Goal: Task Accomplishment & Management: Manage account settings

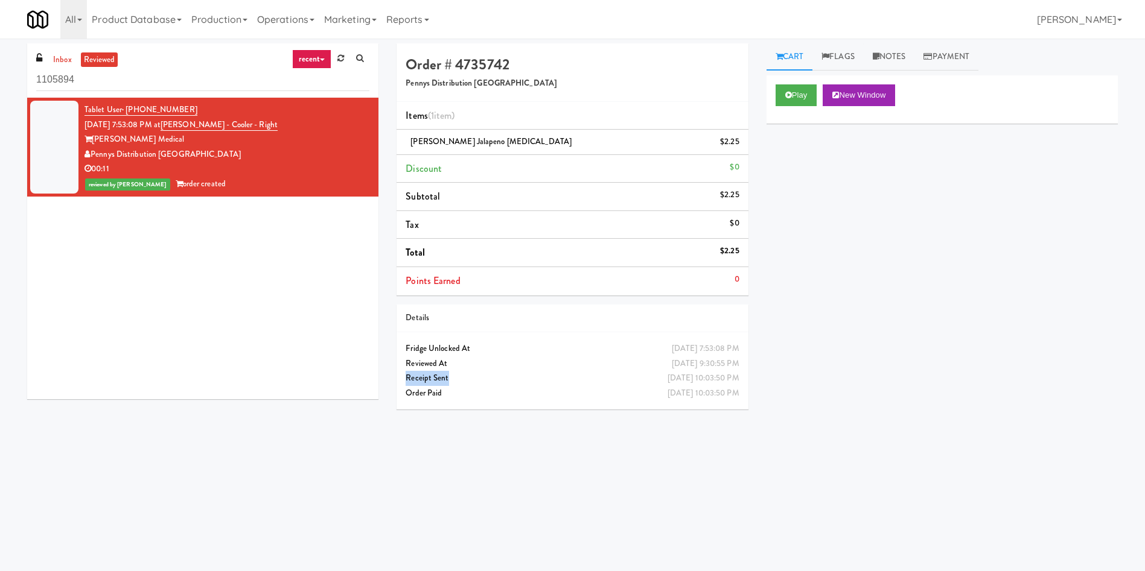
drag, startPoint x: 471, startPoint y: 378, endPoint x: 392, endPoint y: 384, distance: 79.9
click at [392, 384] on div "Order # 4735742 Pennys Distribution [PERSON_NAME] (1 item ) [PERSON_NAME] Jalap…" at bounding box center [571, 230] width 369 height 375
click at [202, 279] on div "Tablet User · (541) 636-8754 [DATE] 7:53:08 PM at [PERSON_NAME] - Right [PERSON…" at bounding box center [202, 249] width 351 height 302
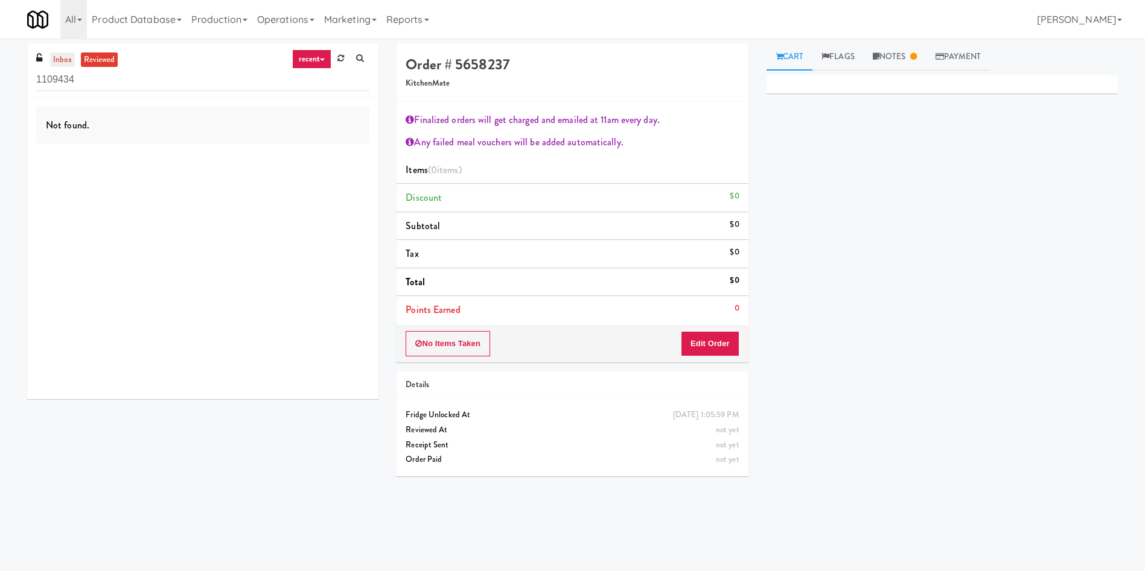
click at [69, 63] on link "inbox" at bounding box center [62, 59] width 25 height 15
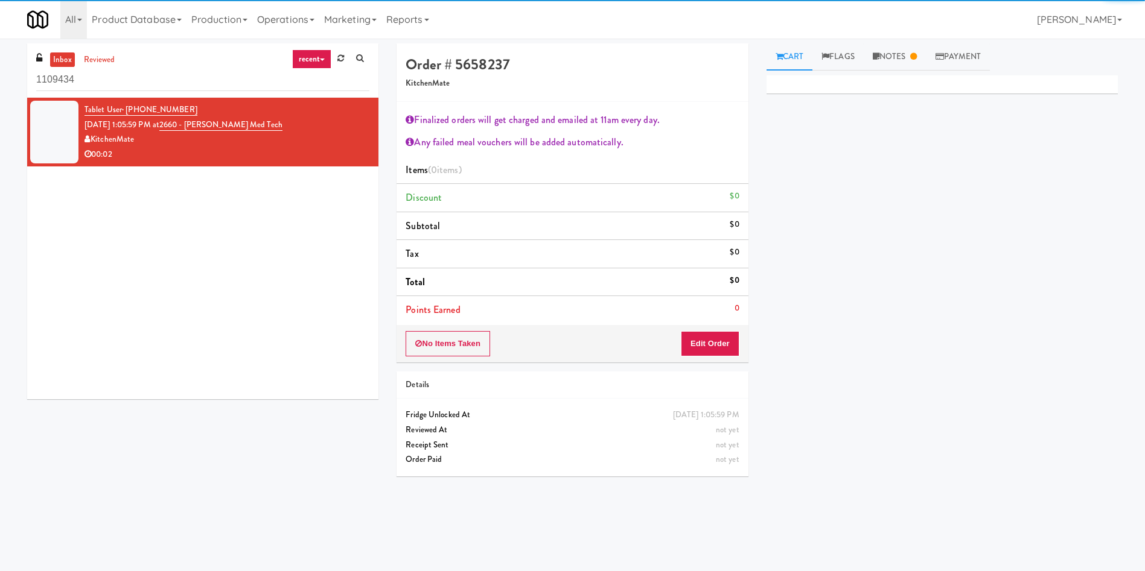
click at [53, 129] on div at bounding box center [54, 132] width 48 height 63
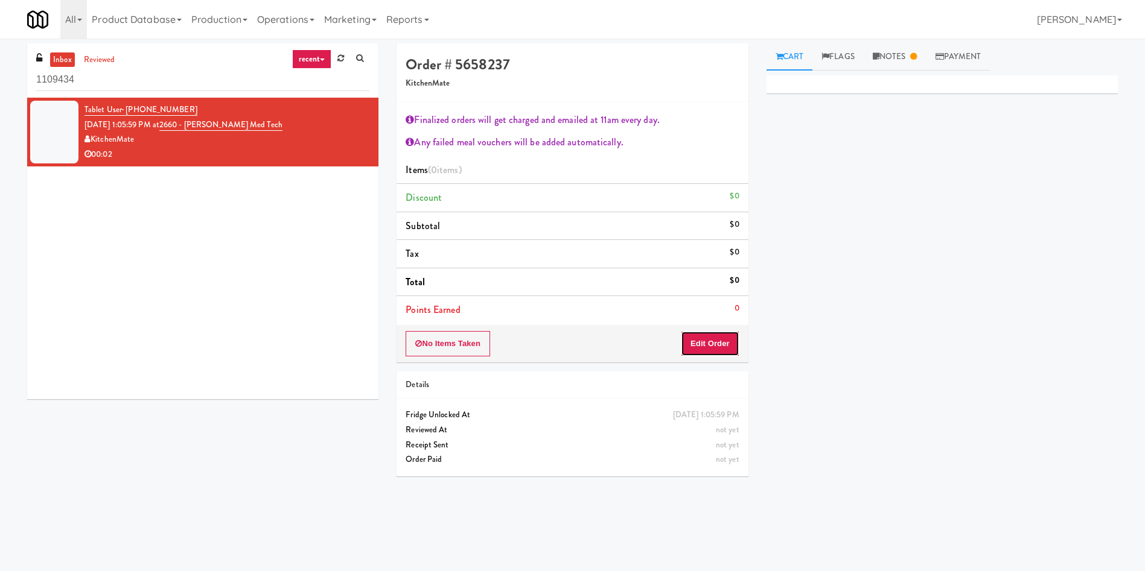
click at [721, 346] on button "Edit Order" at bounding box center [710, 343] width 59 height 25
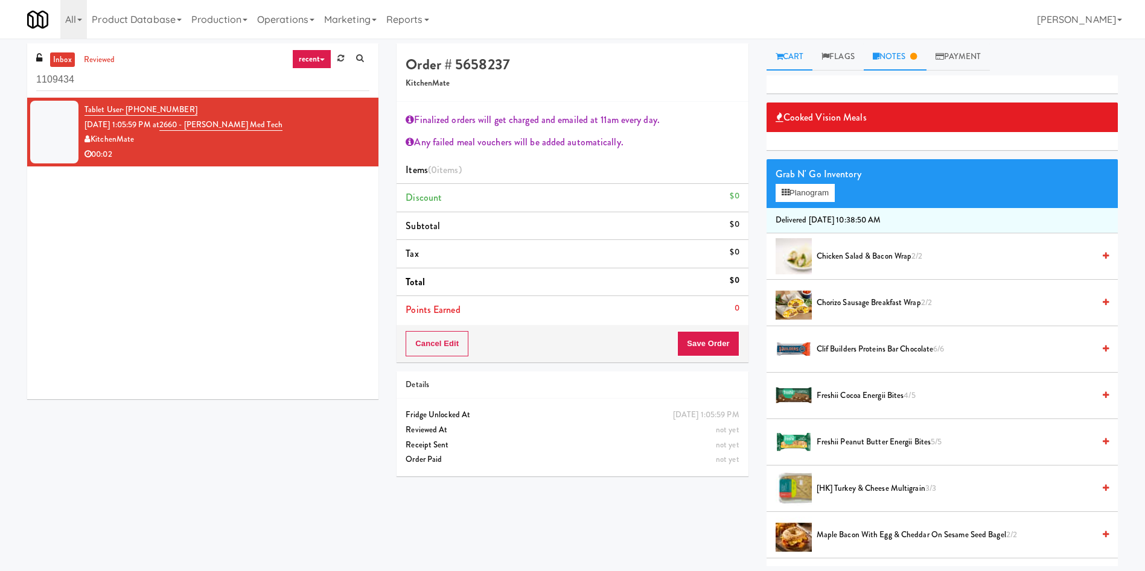
click at [924, 46] on link "Notes" at bounding box center [894, 56] width 63 height 27
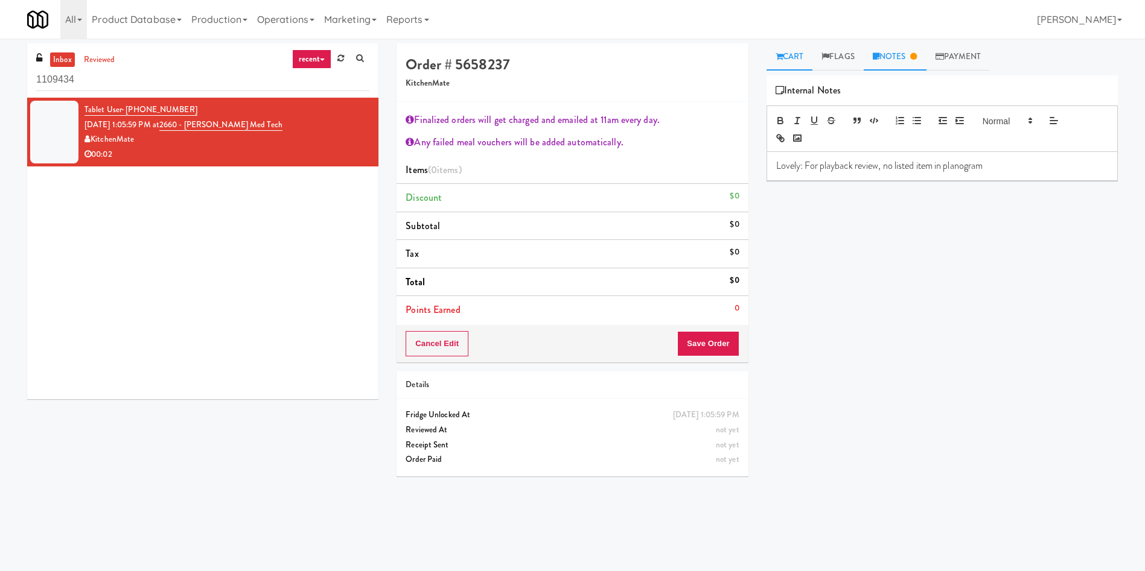
click at [793, 64] on link "Cart" at bounding box center [789, 56] width 46 height 27
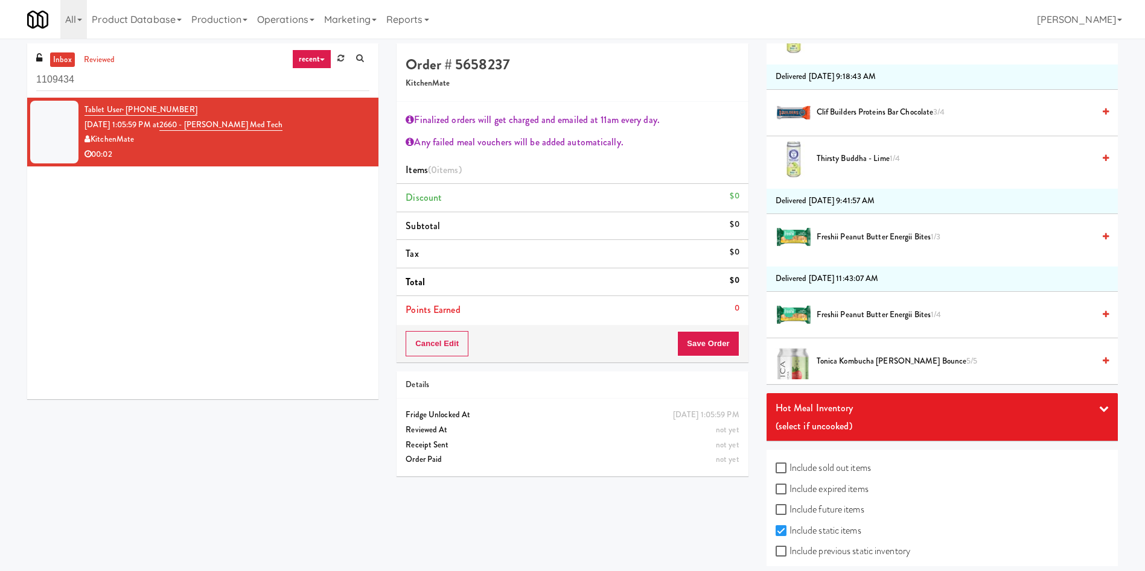
scroll to position [1944, 0]
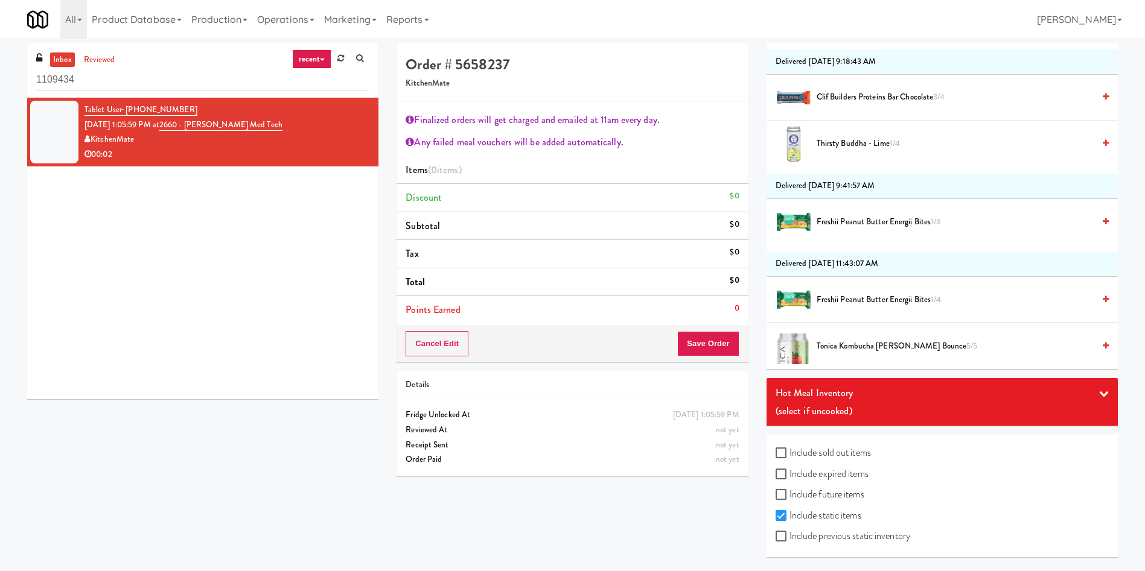
click at [819, 475] on label "Include expired items" at bounding box center [821, 474] width 93 height 18
click at [789, 475] on input "Include expired items" at bounding box center [782, 475] width 14 height 10
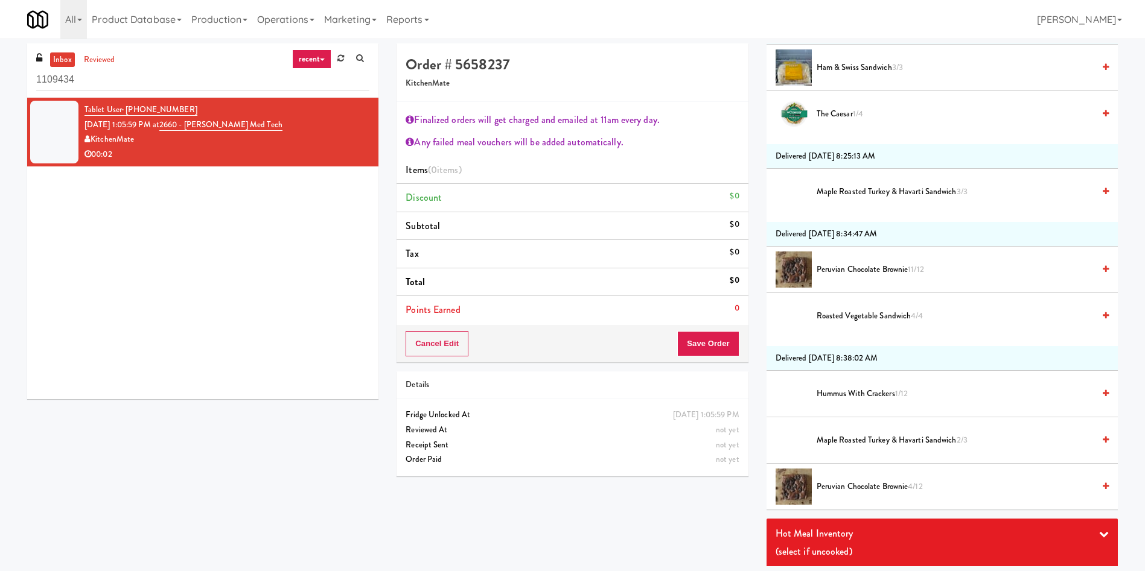
scroll to position [17905, 0]
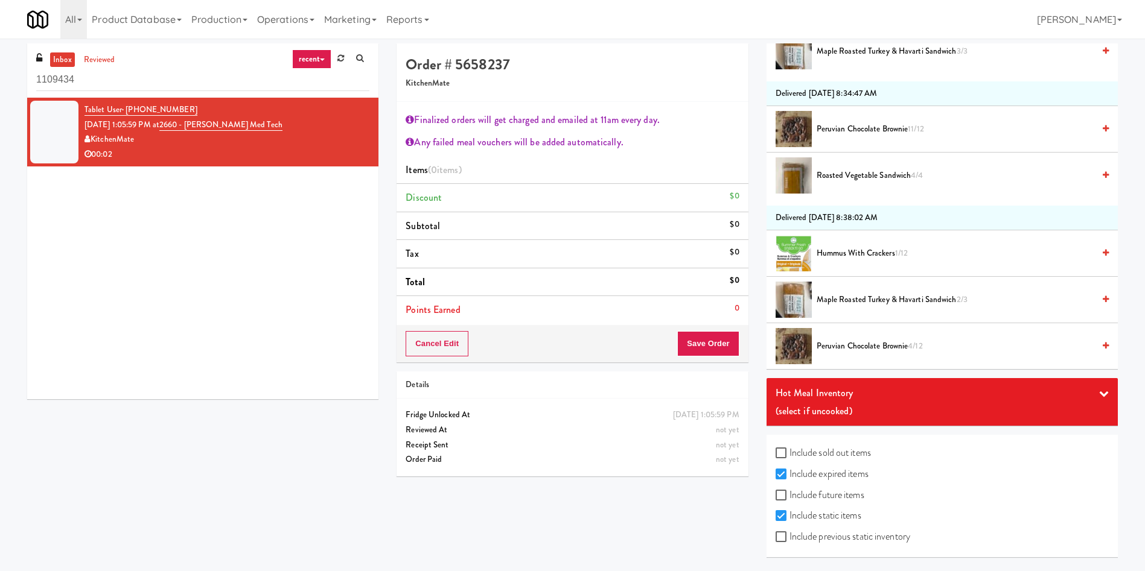
click at [861, 471] on label "Include expired items" at bounding box center [821, 474] width 93 height 18
click at [789, 471] on input "Include expired items" at bounding box center [782, 475] width 14 height 10
checkbox input "false"
click at [852, 452] on label "Include sold out items" at bounding box center [822, 453] width 95 height 18
click at [789, 452] on input "Include sold out items" at bounding box center [782, 454] width 14 height 10
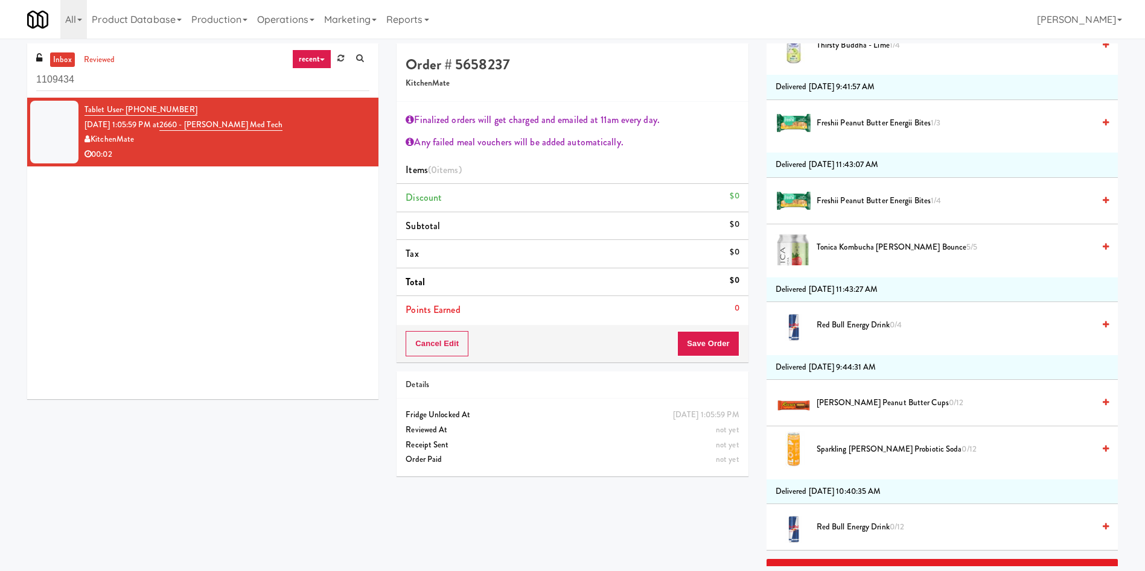
scroll to position [2812, 0]
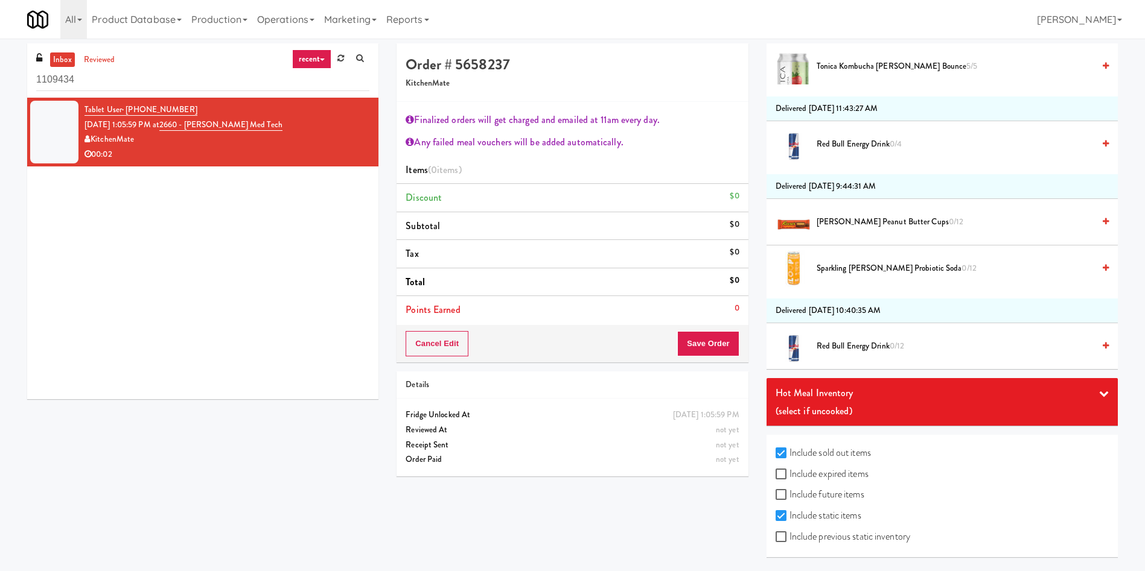
click at [858, 451] on label "Include sold out items" at bounding box center [822, 453] width 95 height 18
click at [789, 451] on input "Include sold out items" at bounding box center [782, 454] width 14 height 10
checkbox input "false"
click at [848, 498] on label "Include future items" at bounding box center [819, 495] width 89 height 18
click at [789, 498] on input "Include future items" at bounding box center [782, 496] width 14 height 10
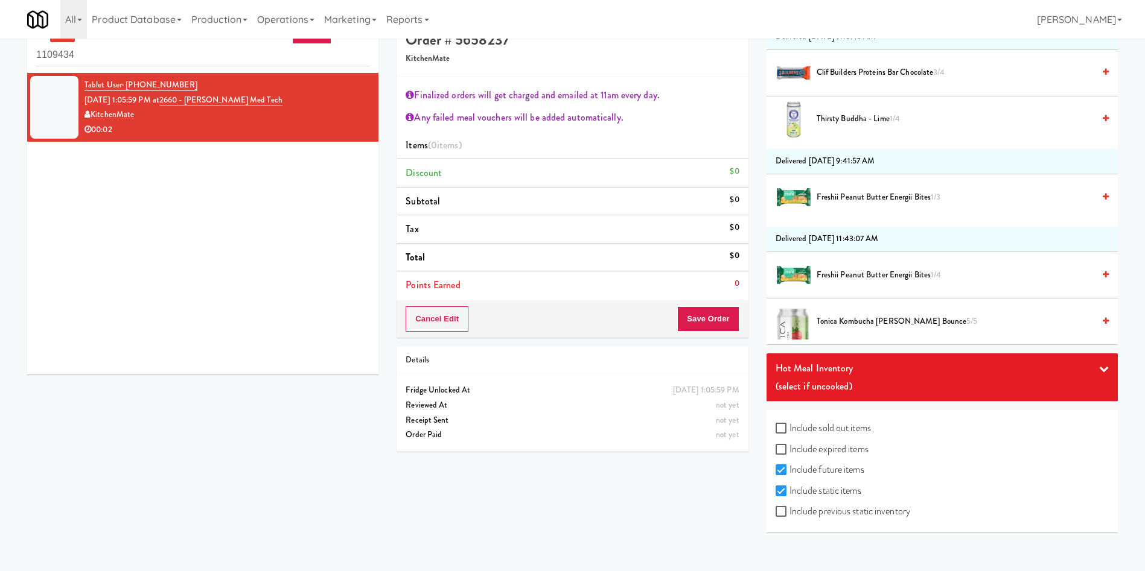
scroll to position [39, 0]
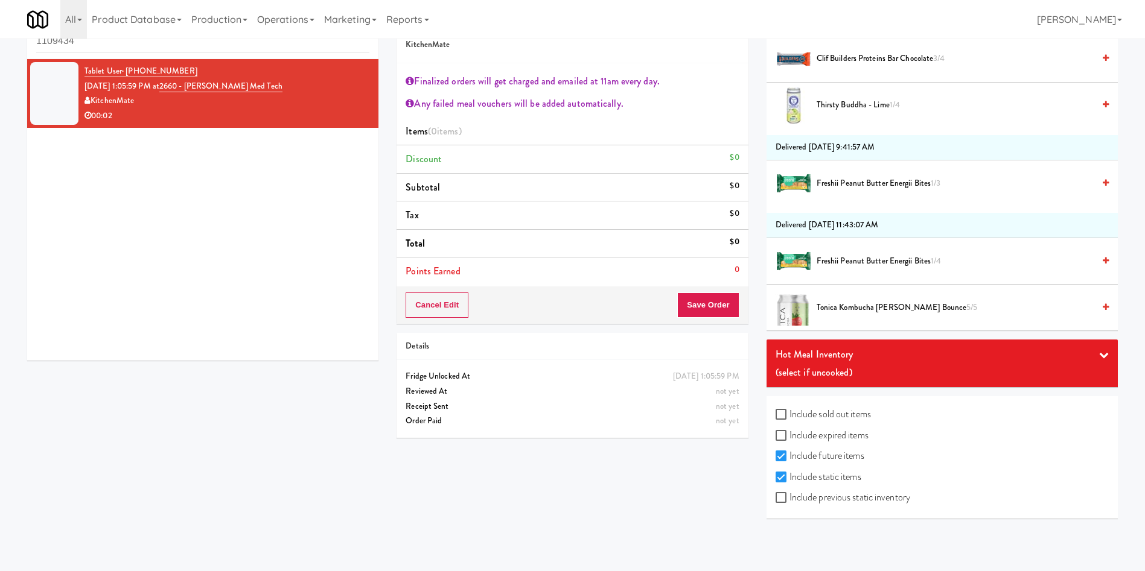
click at [855, 454] on label "Include future items" at bounding box center [819, 456] width 89 height 18
click at [789, 454] on input "Include future items" at bounding box center [782, 457] width 14 height 10
checkbox input "false"
click at [843, 495] on label "Include previous static inventory" at bounding box center [842, 498] width 135 height 18
click at [789, 495] on input "Include previous static inventory" at bounding box center [782, 499] width 14 height 10
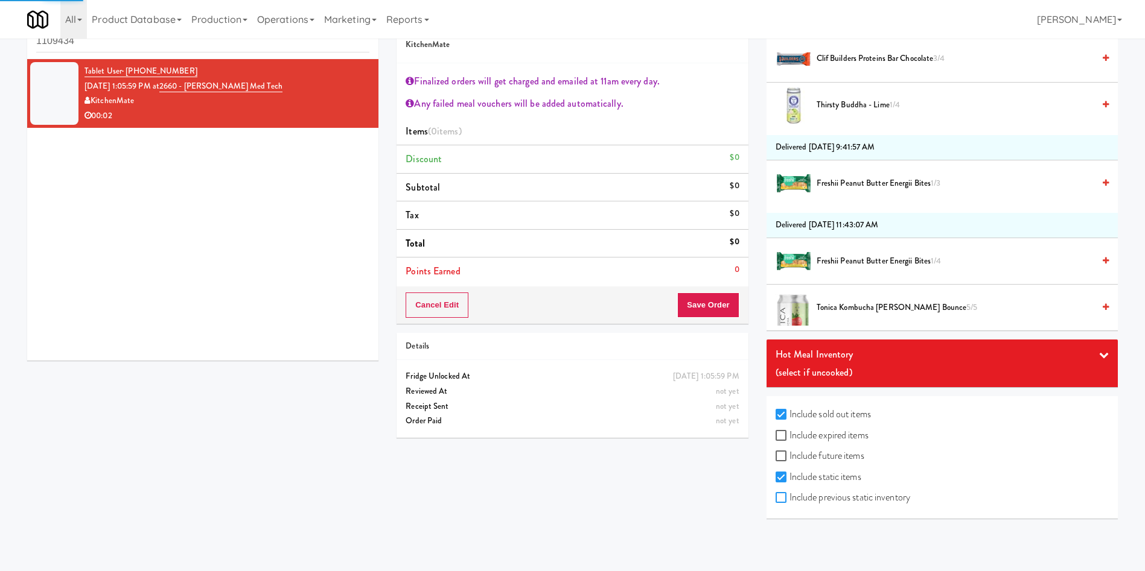
checkbox input "true"
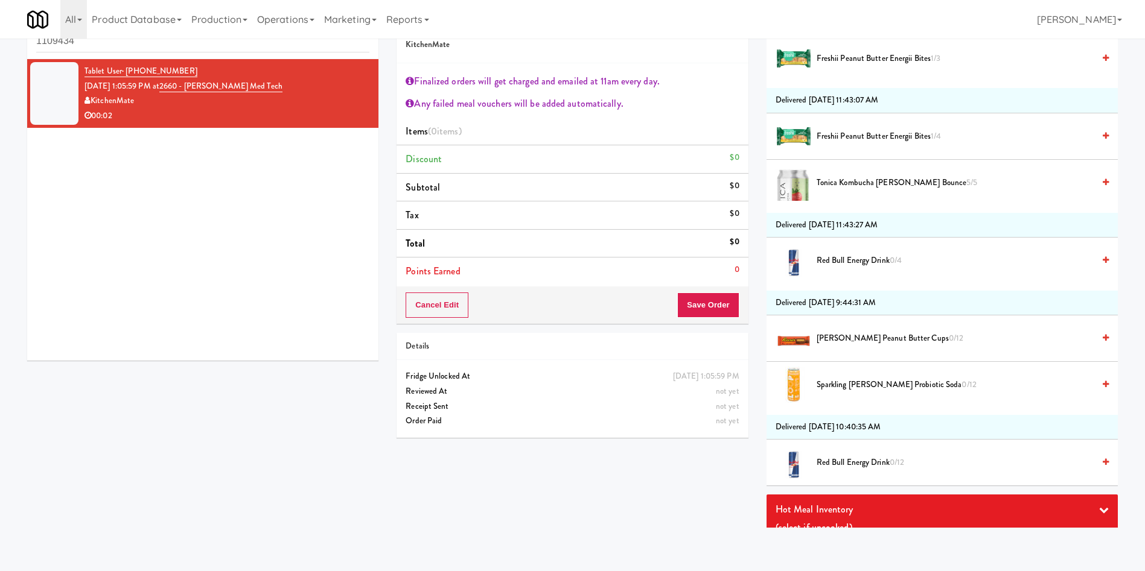
scroll to position [2812, 0]
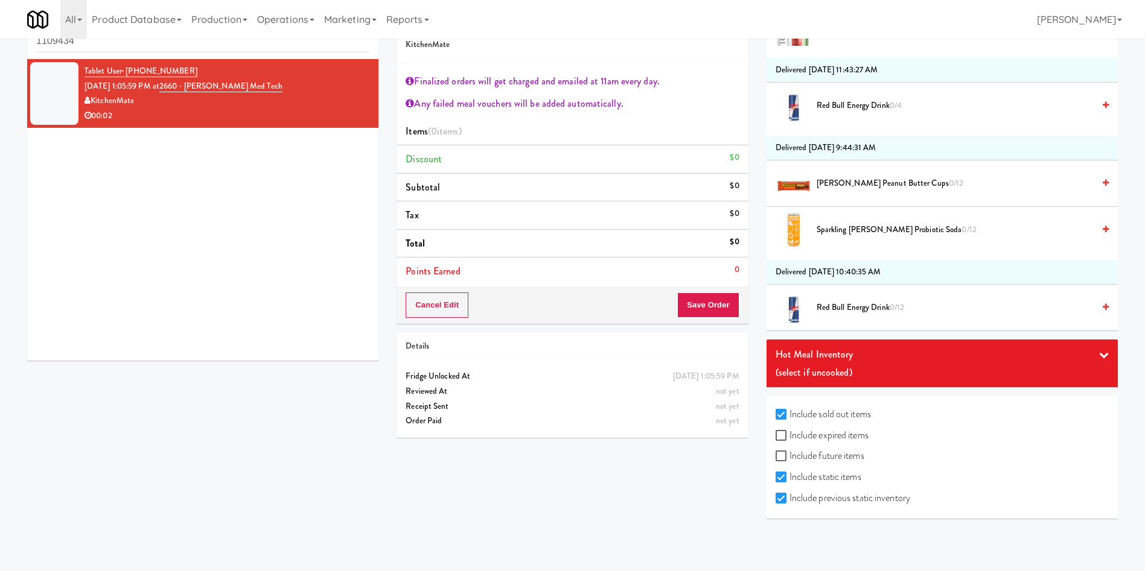
click at [816, 410] on label "Include sold out items" at bounding box center [822, 414] width 95 height 18
click at [789, 410] on input "Include sold out items" at bounding box center [782, 415] width 14 height 10
checkbox input "false"
click at [833, 503] on label "Include previous static inventory" at bounding box center [842, 498] width 135 height 18
click at [789, 503] on input "Include previous static inventory" at bounding box center [782, 499] width 14 height 10
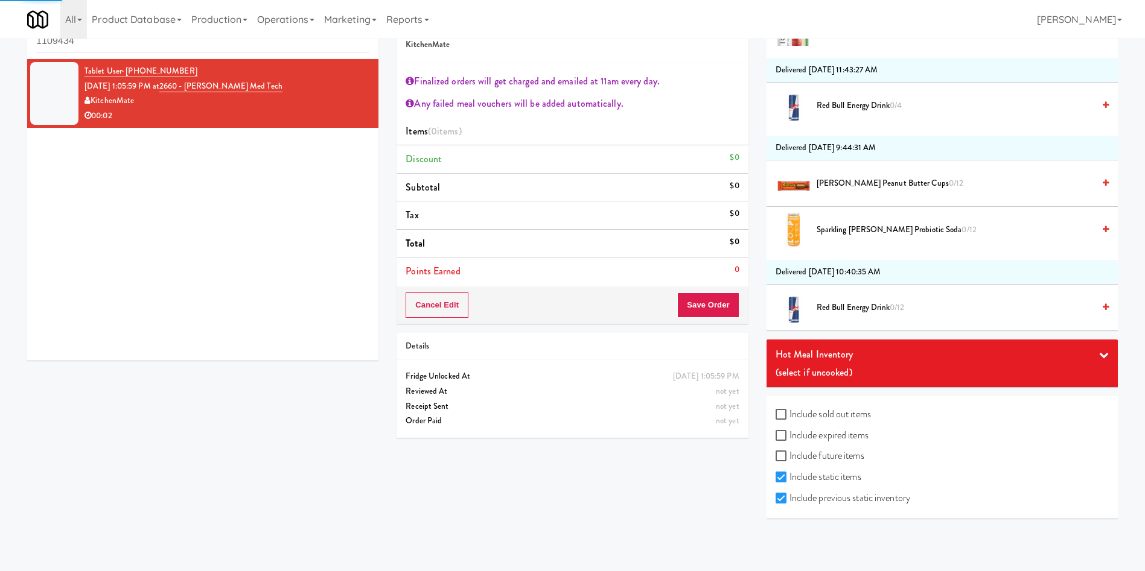
checkbox input "false"
click at [836, 480] on label "Include static items" at bounding box center [818, 477] width 86 height 18
click at [789, 480] on input "Include static items" at bounding box center [782, 478] width 14 height 10
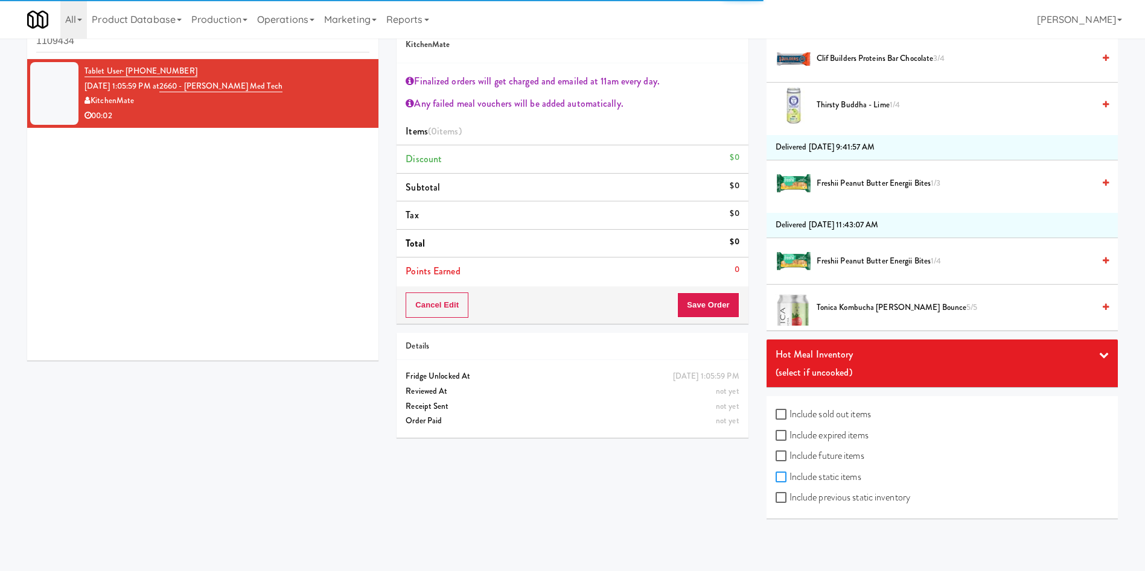
scroll to position [1944, 0]
click at [825, 473] on label "Include static items" at bounding box center [818, 477] width 86 height 18
click at [789, 473] on input "Include static items" at bounding box center [782, 478] width 14 height 10
checkbox input "true"
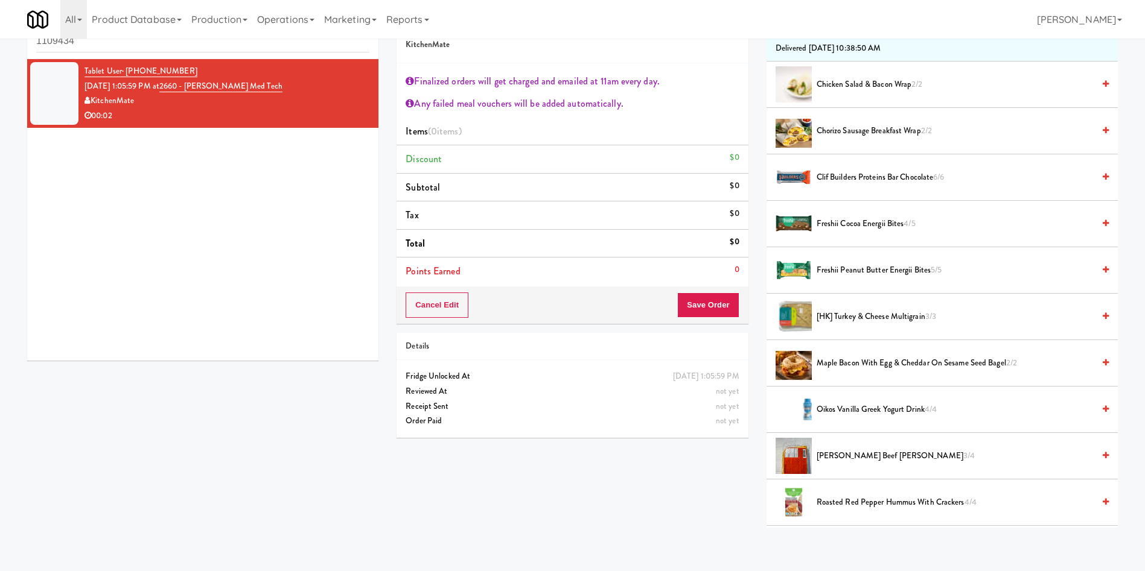
scroll to position [0, 0]
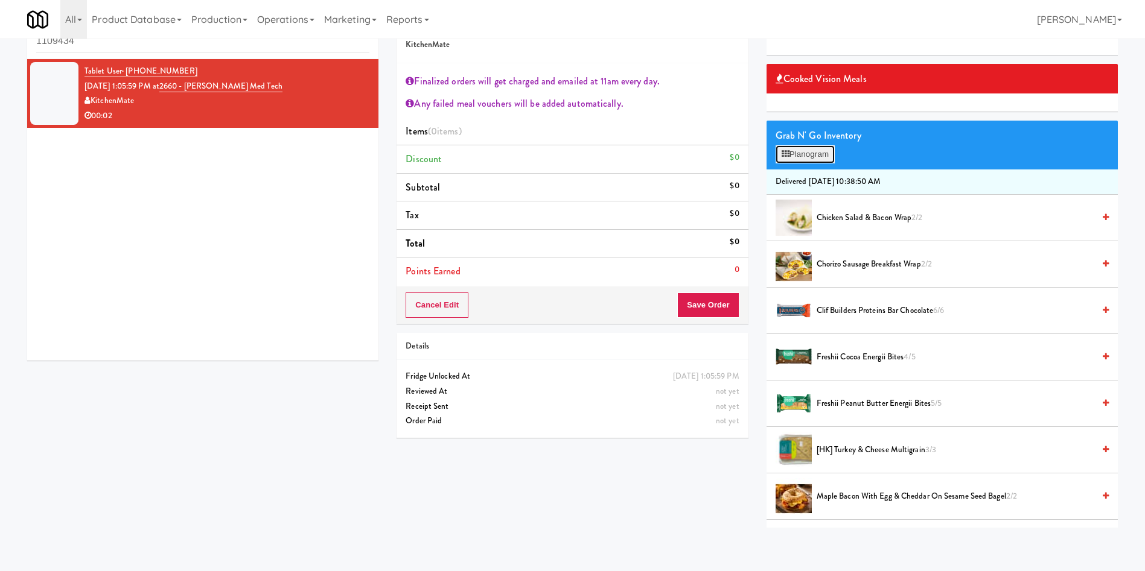
click at [814, 160] on button "Planogram" at bounding box center [804, 154] width 59 height 18
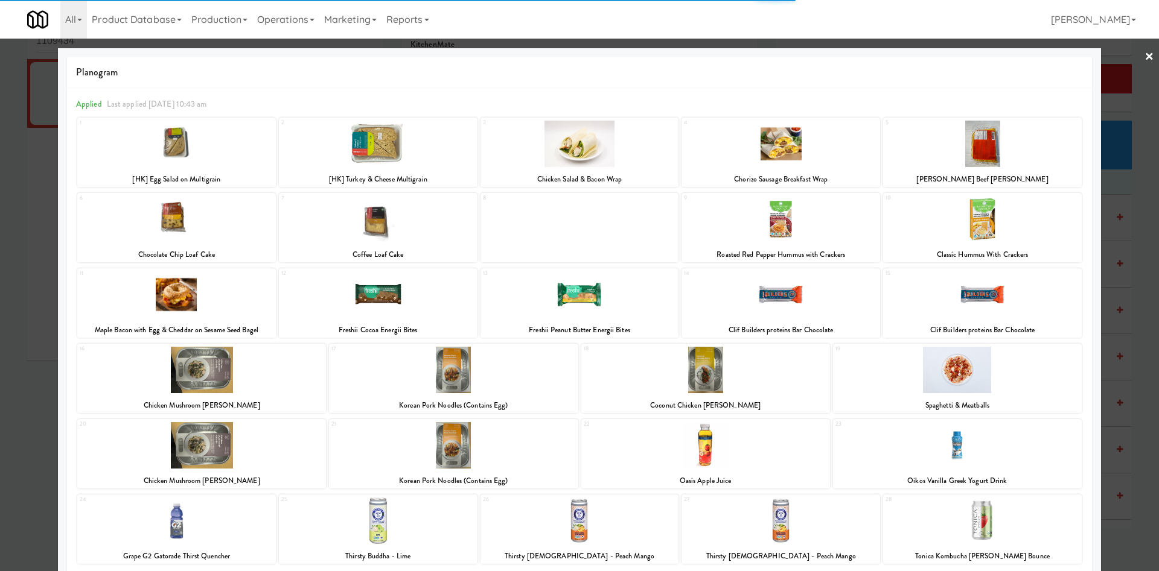
click at [1124, 122] on div at bounding box center [579, 285] width 1159 height 571
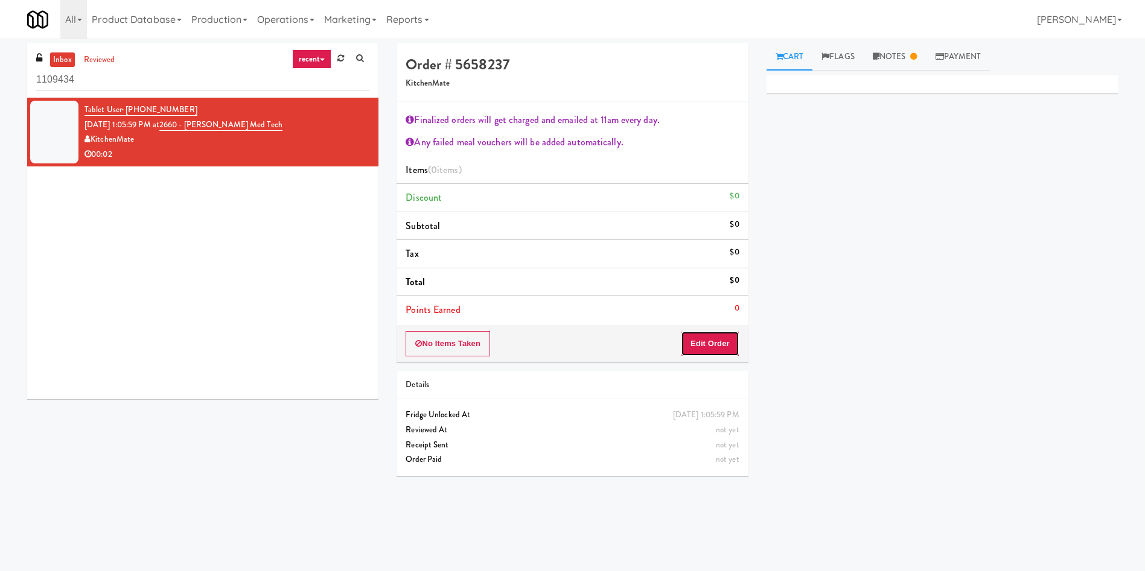
click at [718, 352] on button "Edit Order" at bounding box center [710, 343] width 59 height 25
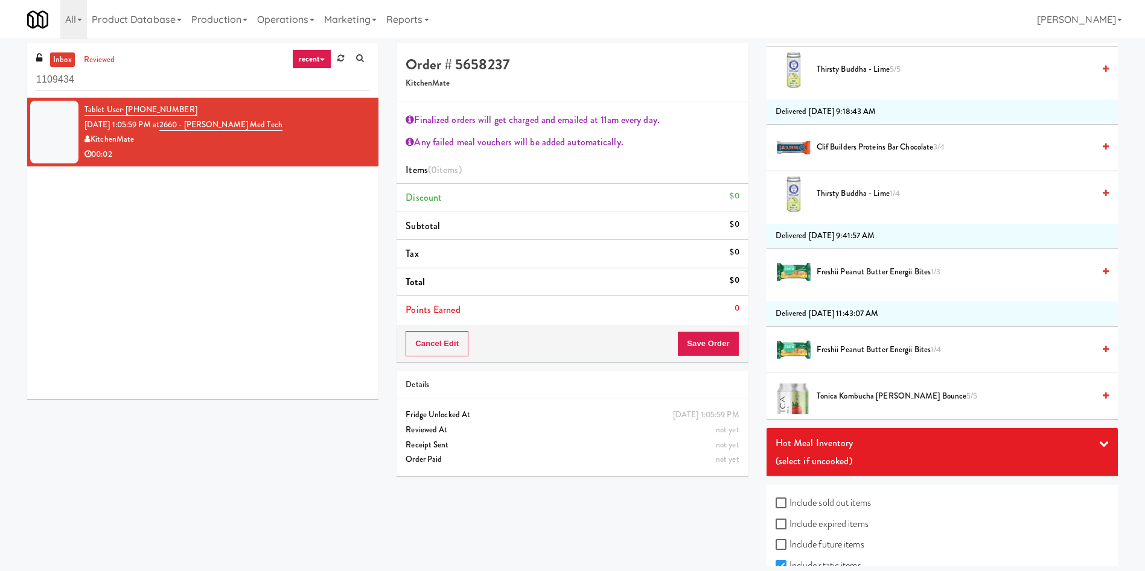
scroll to position [1944, 0]
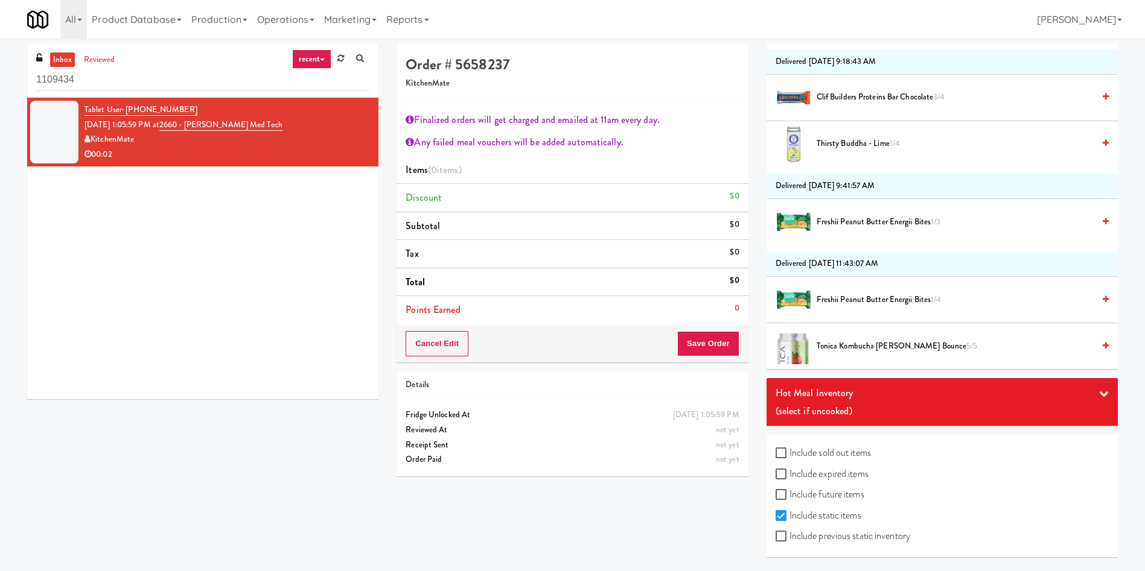
click at [863, 488] on label "Include future items" at bounding box center [819, 495] width 89 height 18
click at [789, 491] on input "Include future items" at bounding box center [782, 496] width 14 height 10
checkbox input "true"
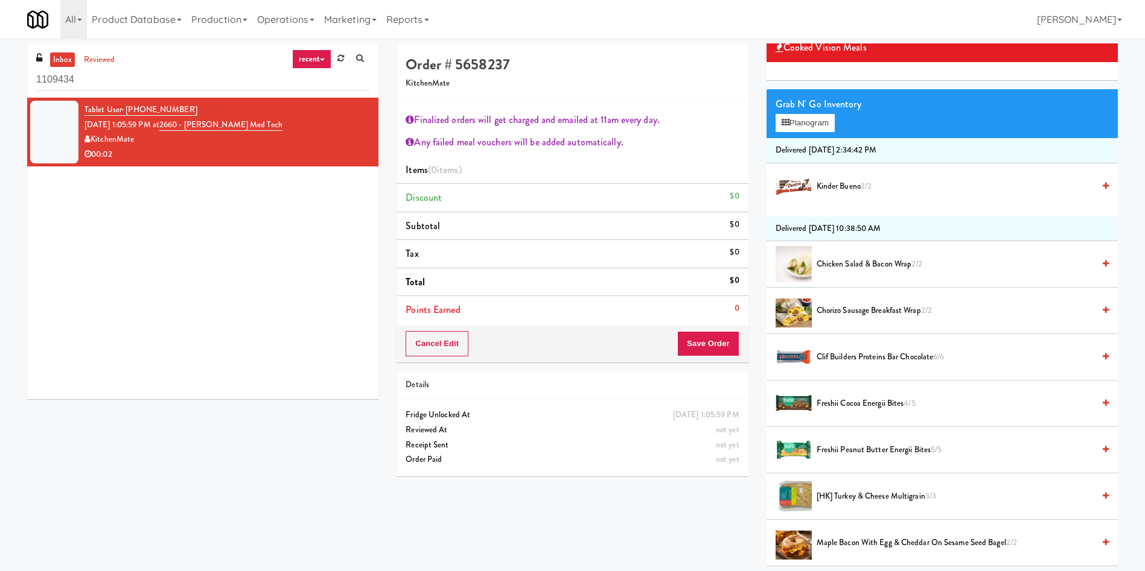
scroll to position [0, 0]
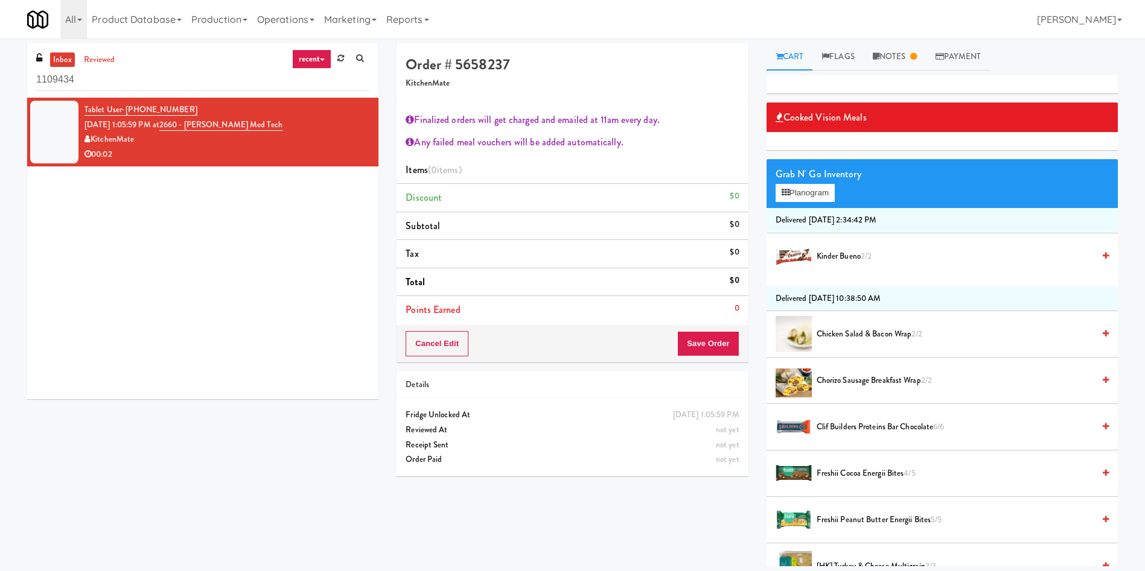
click at [850, 255] on span "Kinder Bueno 2/2" at bounding box center [954, 256] width 277 height 15
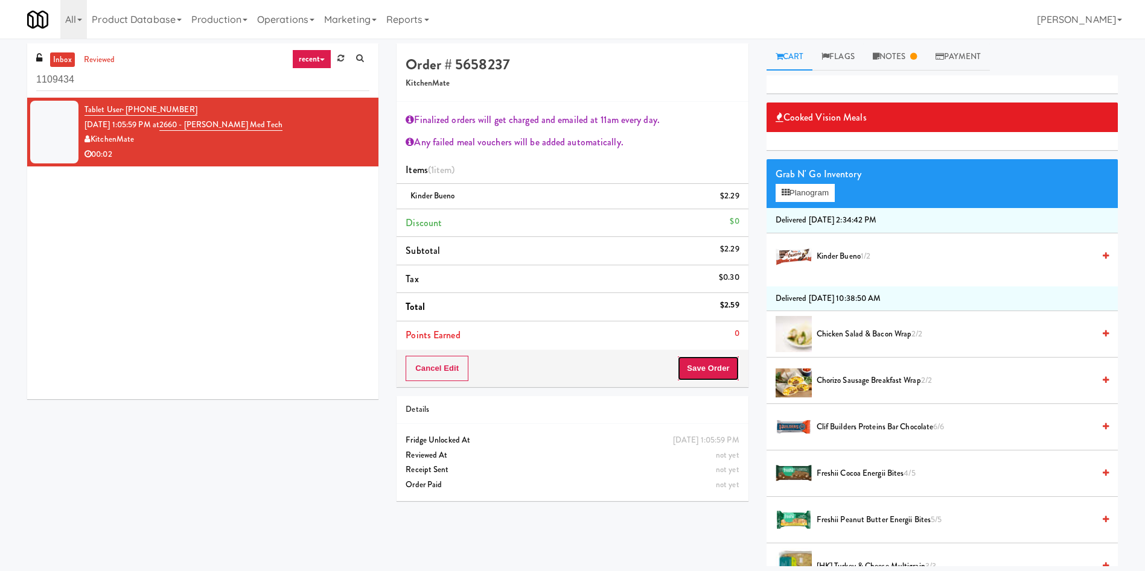
click at [714, 370] on button "Save Order" at bounding box center [708, 368] width 62 height 25
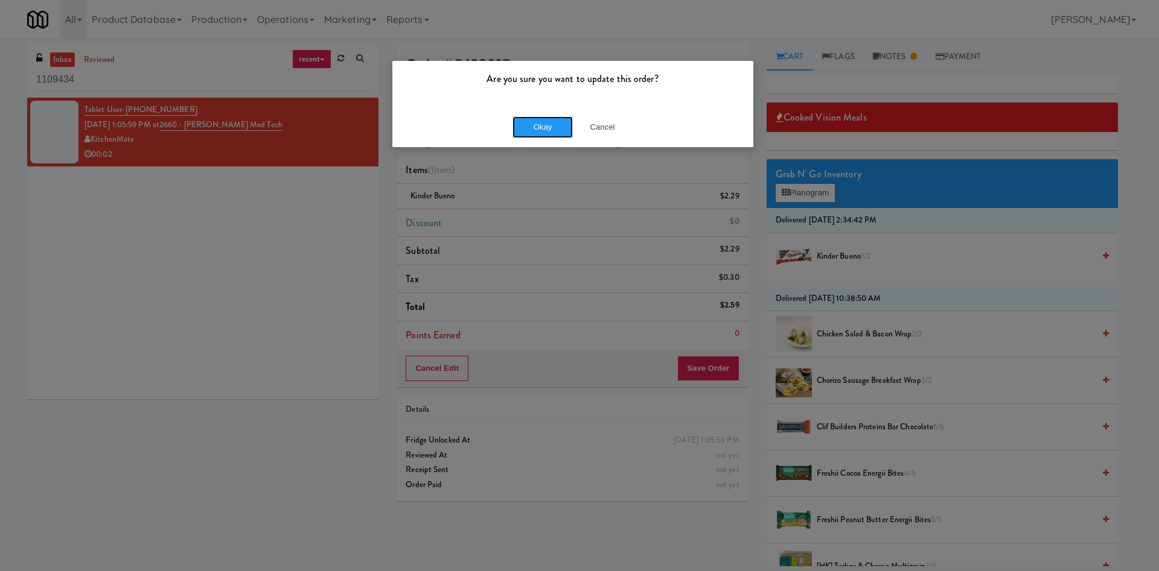
drag, startPoint x: 547, startPoint y: 123, endPoint x: 741, endPoint y: 2, distance: 228.7
click at [548, 123] on button "Okay" at bounding box center [542, 127] width 60 height 22
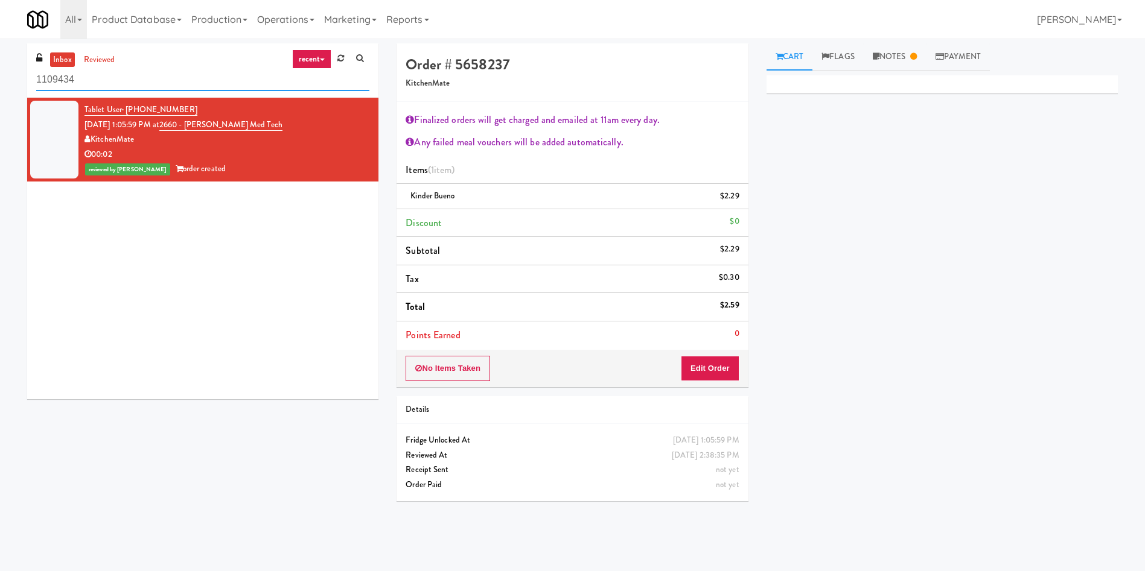
paste input "100 Sheppard Ave - Lobby"
drag, startPoint x: 132, startPoint y: 75, endPoint x: 0, endPoint y: 75, distance: 132.1
click at [0, 75] on div "inbox reviewed recent all unclear take inventory issue suspicious failed recent…" at bounding box center [572, 285] width 1145 height 485
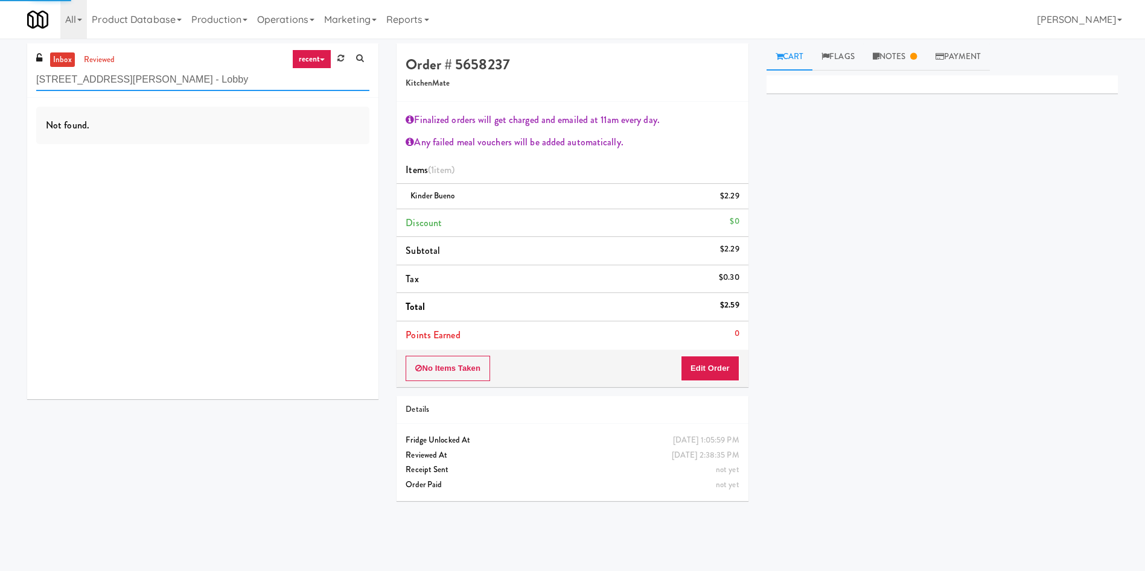
type input "100 Sheppard Ave - Lobby"
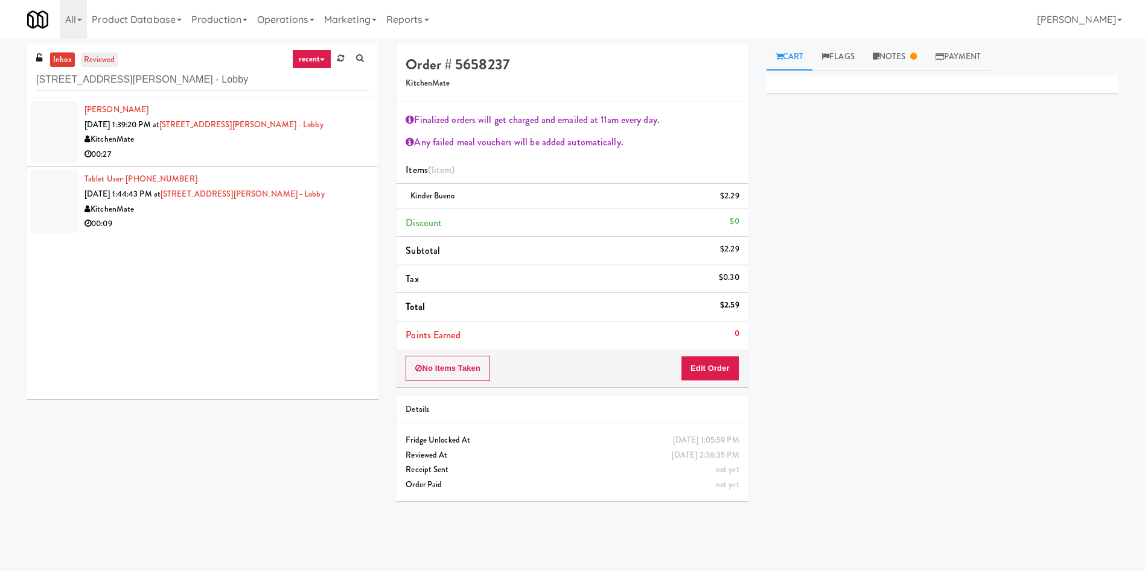
click at [97, 52] on link "reviewed" at bounding box center [99, 59] width 37 height 15
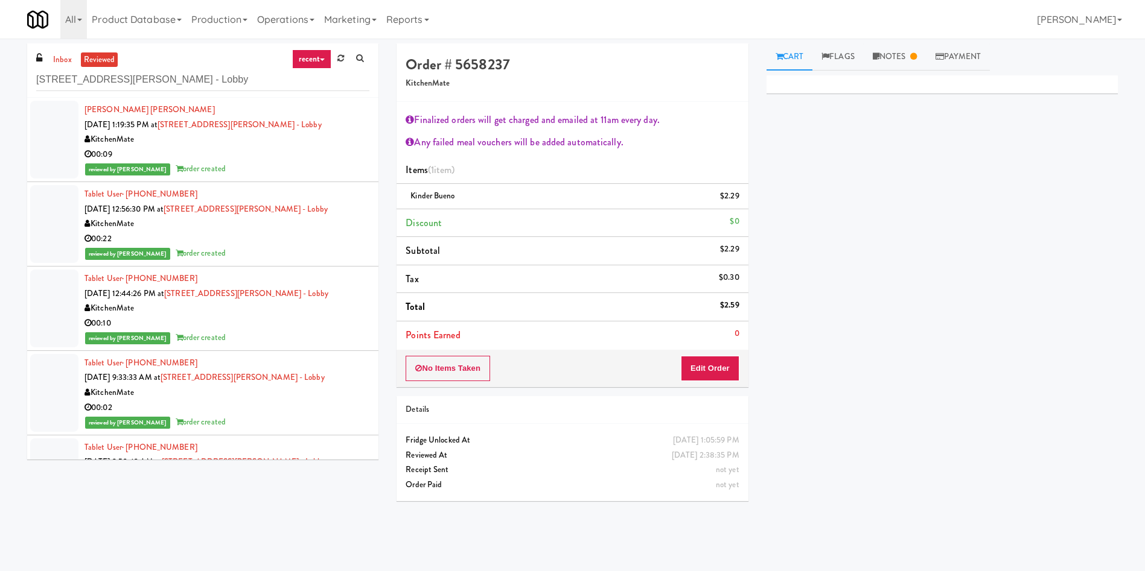
click at [58, 379] on div at bounding box center [54, 393] width 48 height 78
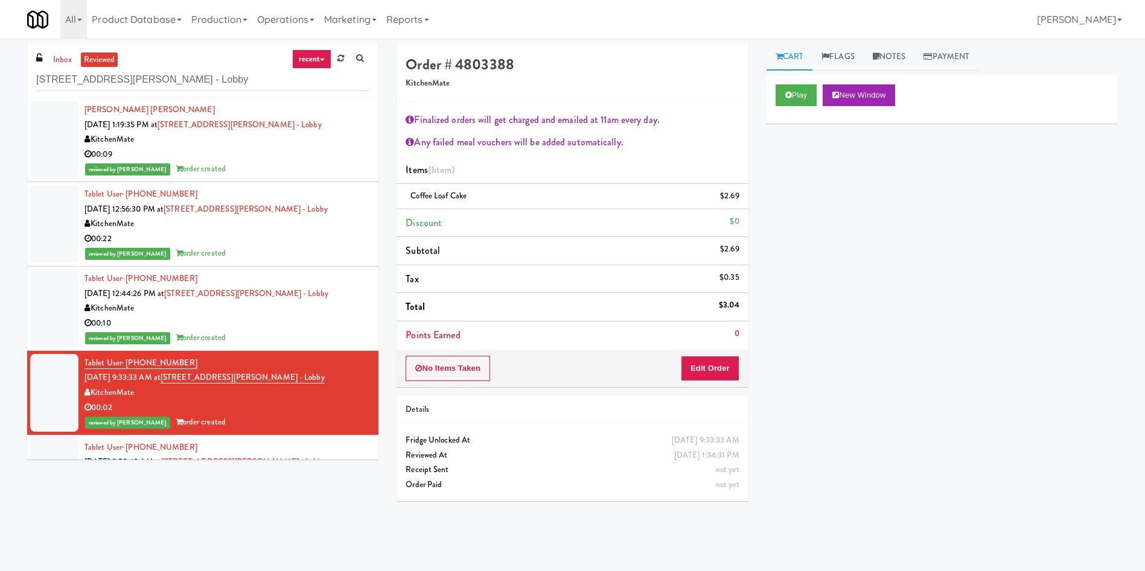
click at [238, 369] on div "Tablet User · (647) 643-1920 Sep 30, 2025 9:33:33 AM at 100 Sheppard Ave - Lobb…" at bounding box center [226, 393] width 285 height 74
click at [232, 373] on link "100 Sheppard Ave - Lobby" at bounding box center [243, 378] width 164 height 12
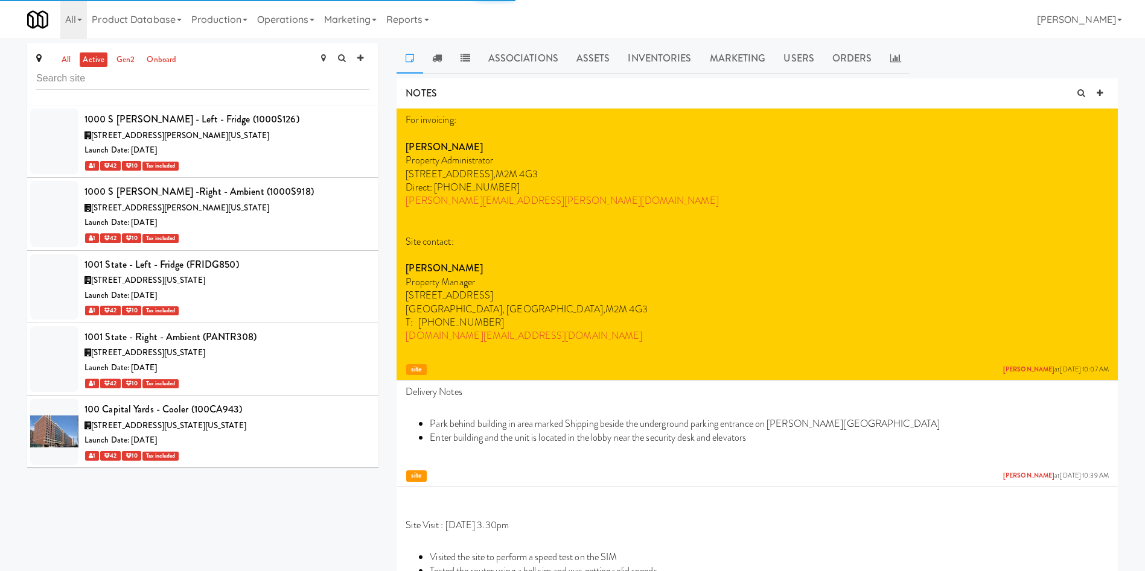
scroll to position [431, 0]
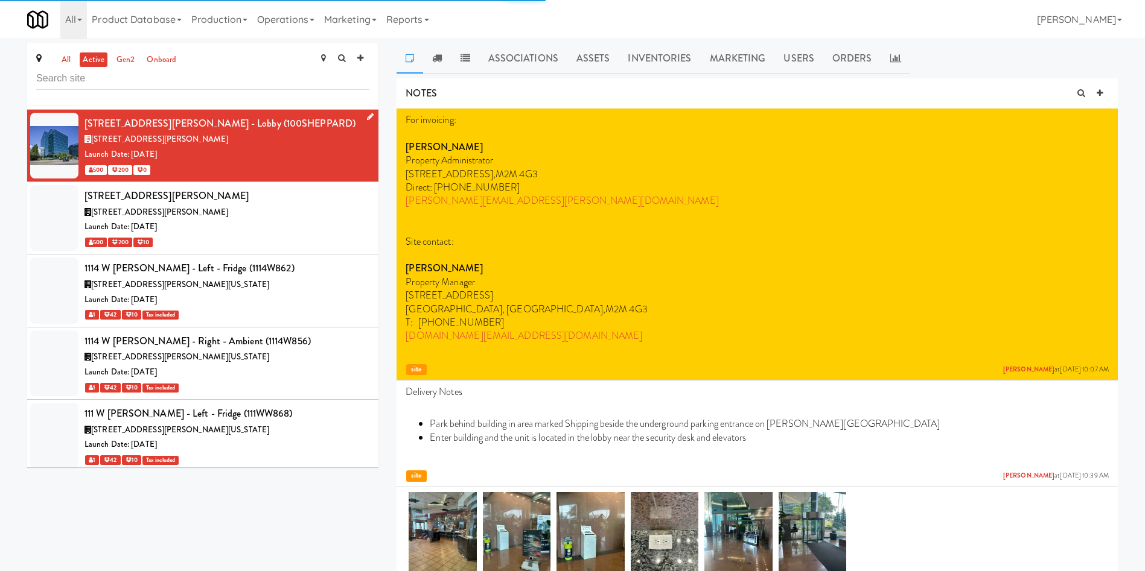
click at [222, 122] on div "100 Sheppard Ave - Lobby (100SHEPPARD)" at bounding box center [226, 124] width 285 height 18
click at [750, 57] on link "Marketing" at bounding box center [738, 58] width 74 height 30
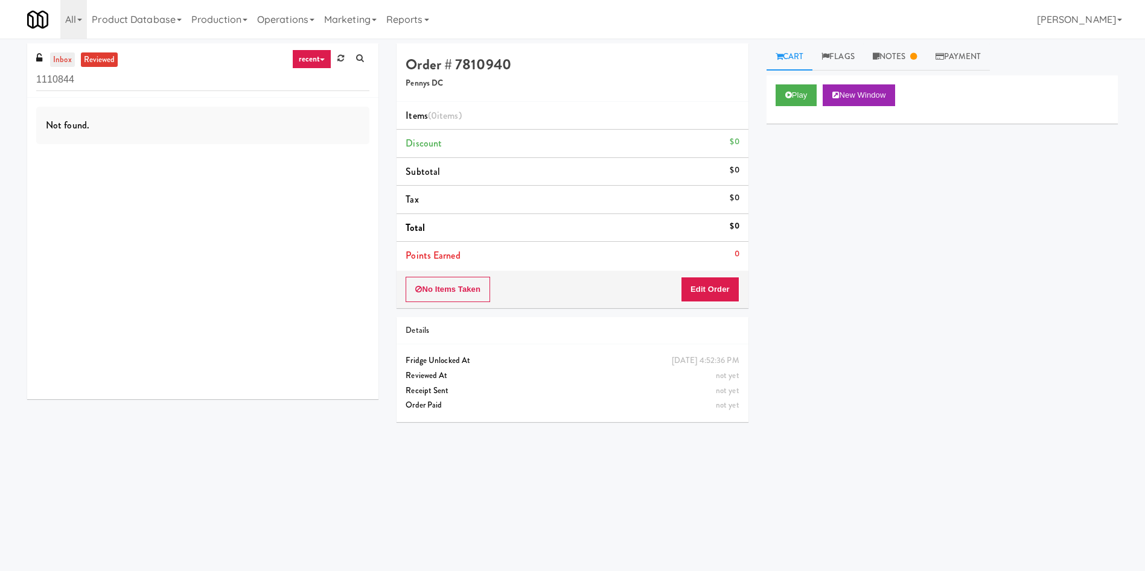
click at [71, 56] on link "inbox" at bounding box center [62, 59] width 25 height 15
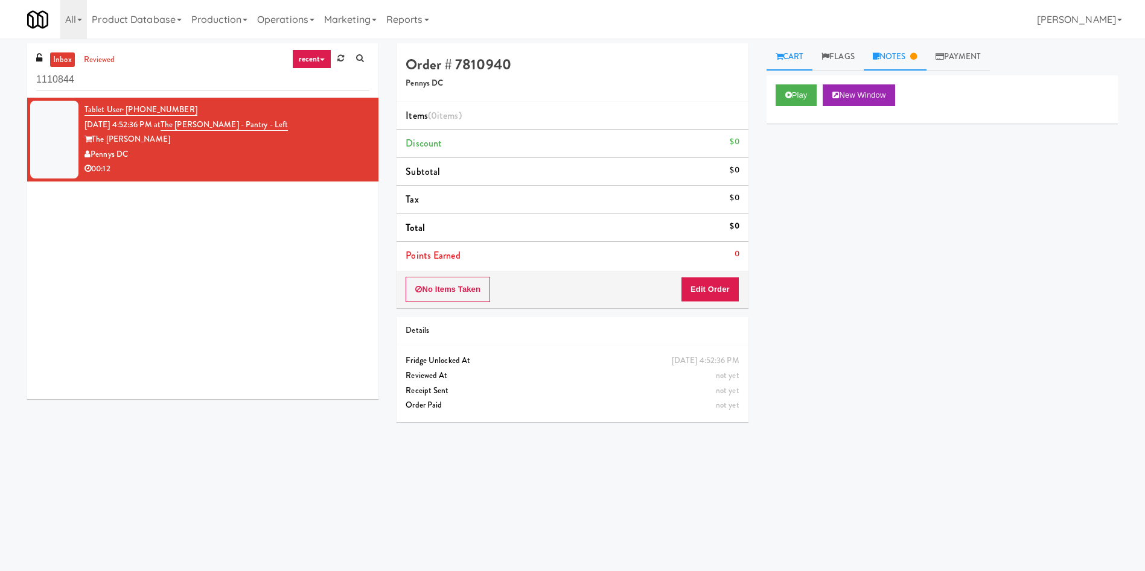
click at [895, 54] on link "Notes" at bounding box center [894, 56] width 63 height 27
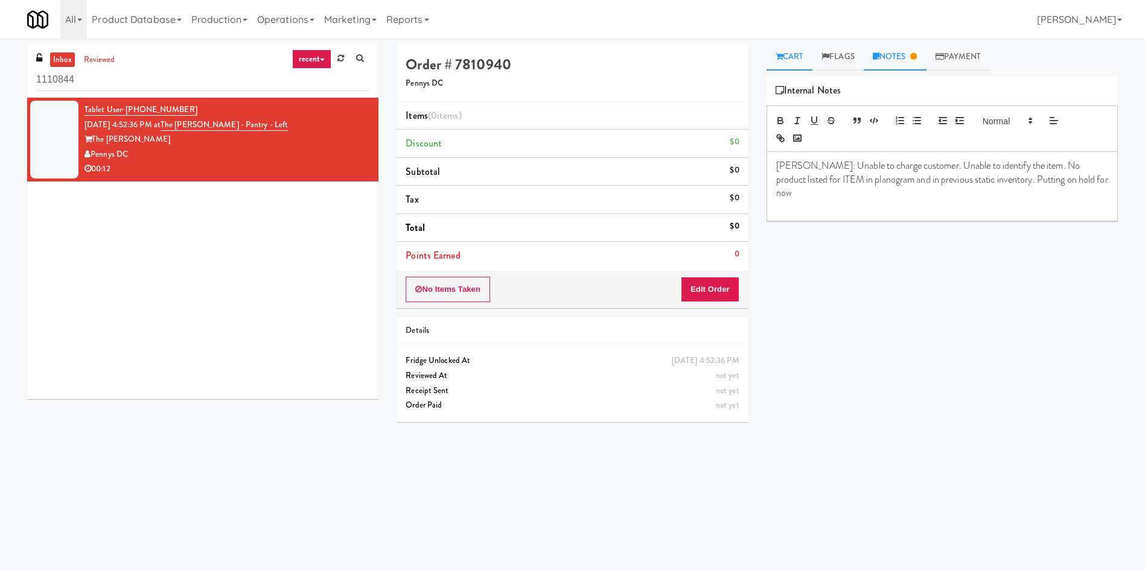
click at [795, 56] on link "Cart" at bounding box center [789, 56] width 46 height 27
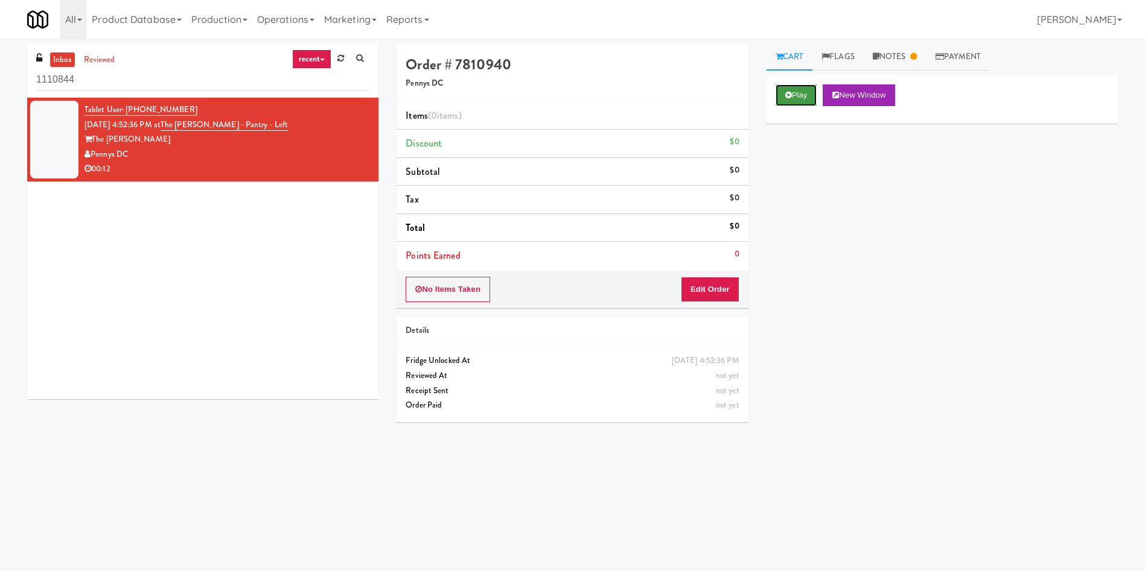
click at [793, 94] on button "Play" at bounding box center [796, 95] width 42 height 22
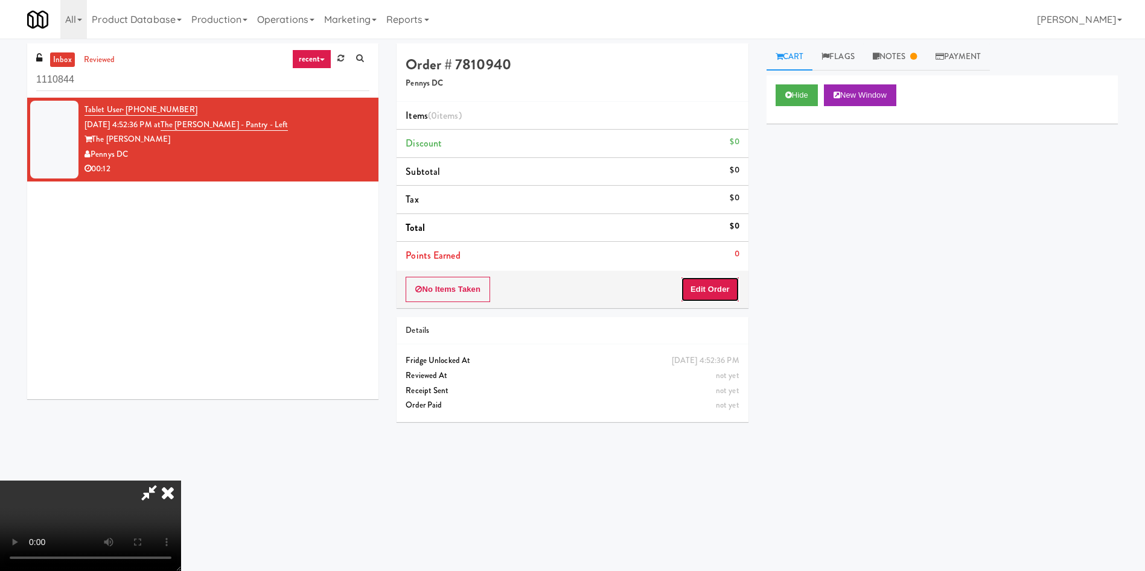
click at [695, 287] on button "Edit Order" at bounding box center [710, 289] width 59 height 25
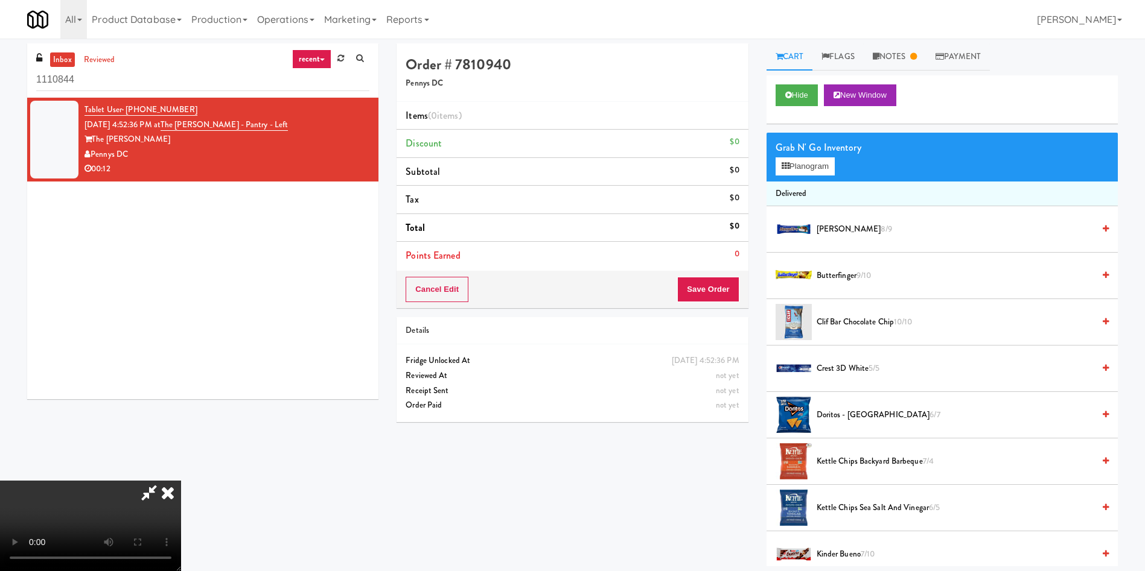
drag, startPoint x: 364, startPoint y: 325, endPoint x: 541, endPoint y: 347, distance: 178.2
click at [181, 481] on video at bounding box center [90, 526] width 181 height 91
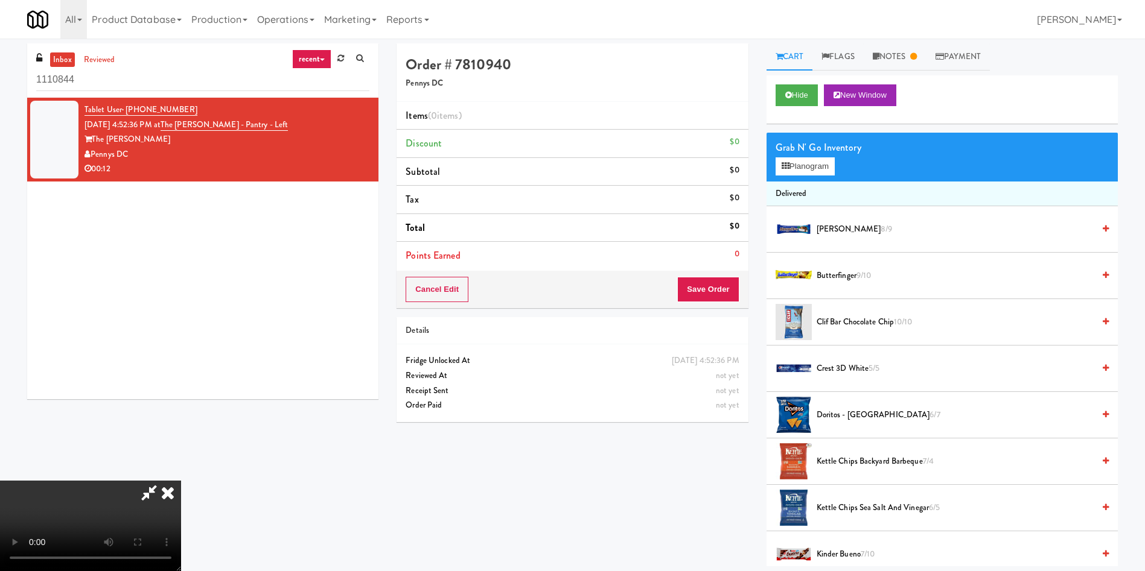
click at [181, 481] on video at bounding box center [90, 526] width 181 height 91
click at [816, 161] on button "Planogram" at bounding box center [804, 166] width 59 height 18
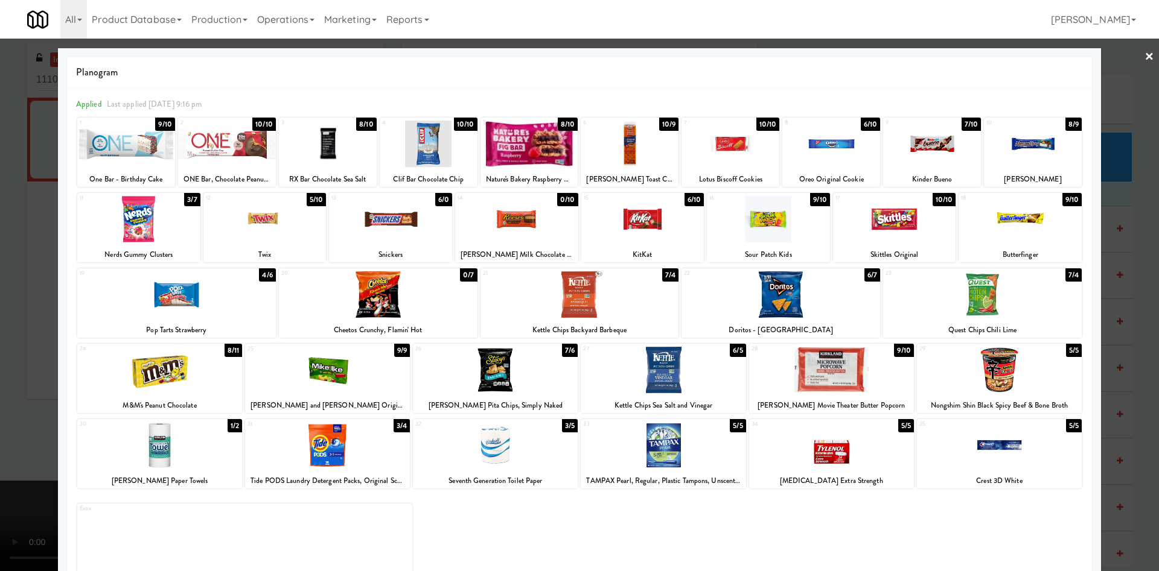
click at [38, 212] on div at bounding box center [579, 285] width 1159 height 571
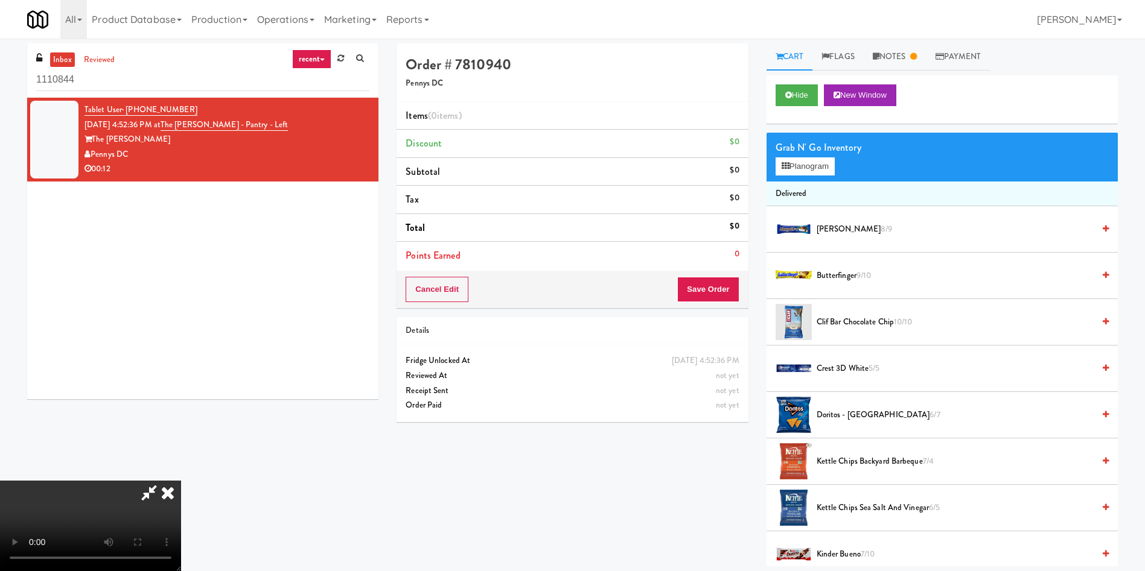
click at [181, 481] on video at bounding box center [90, 526] width 181 height 91
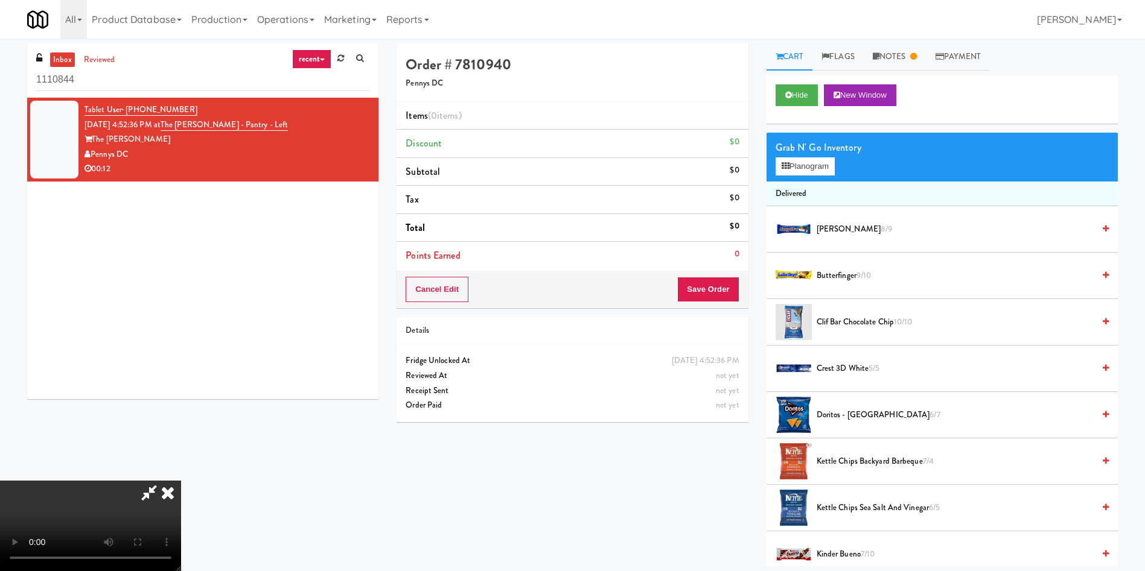
click at [181, 481] on video at bounding box center [90, 526] width 181 height 91
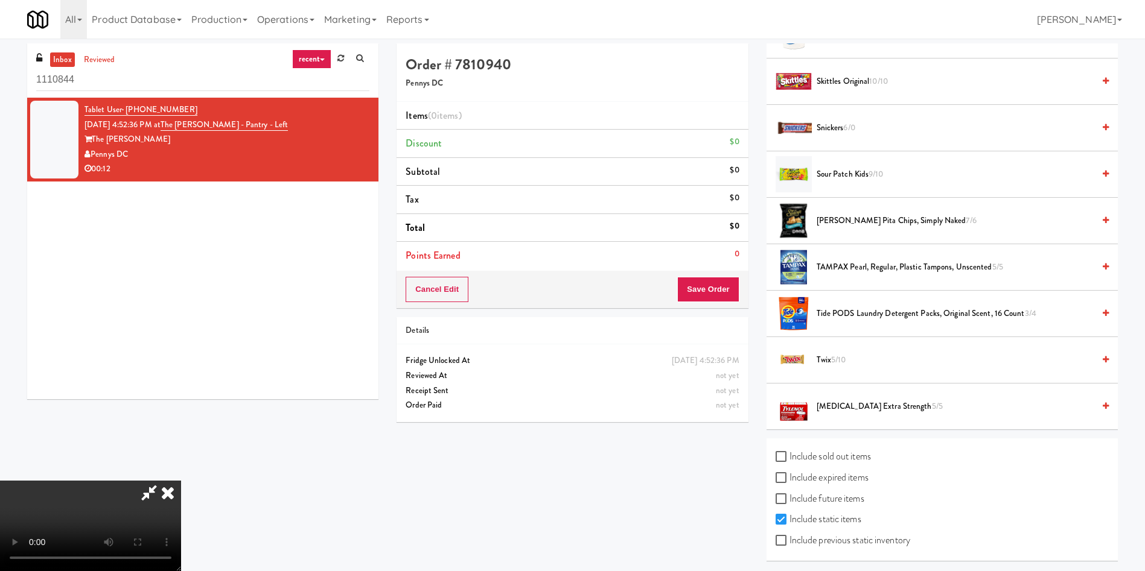
scroll to position [1313, 0]
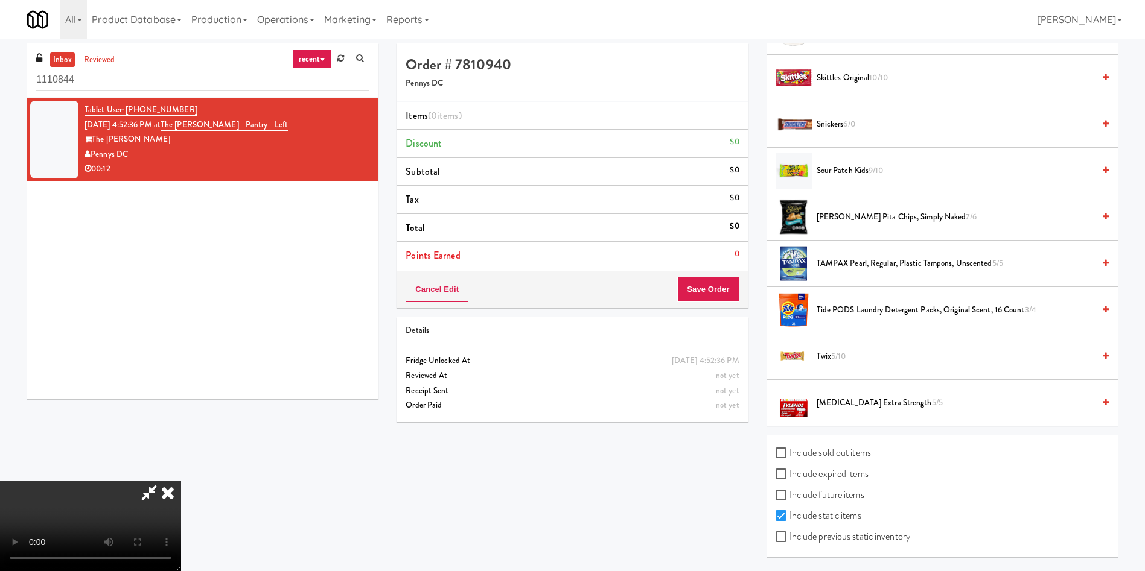
click at [181, 481] on video at bounding box center [90, 526] width 181 height 91
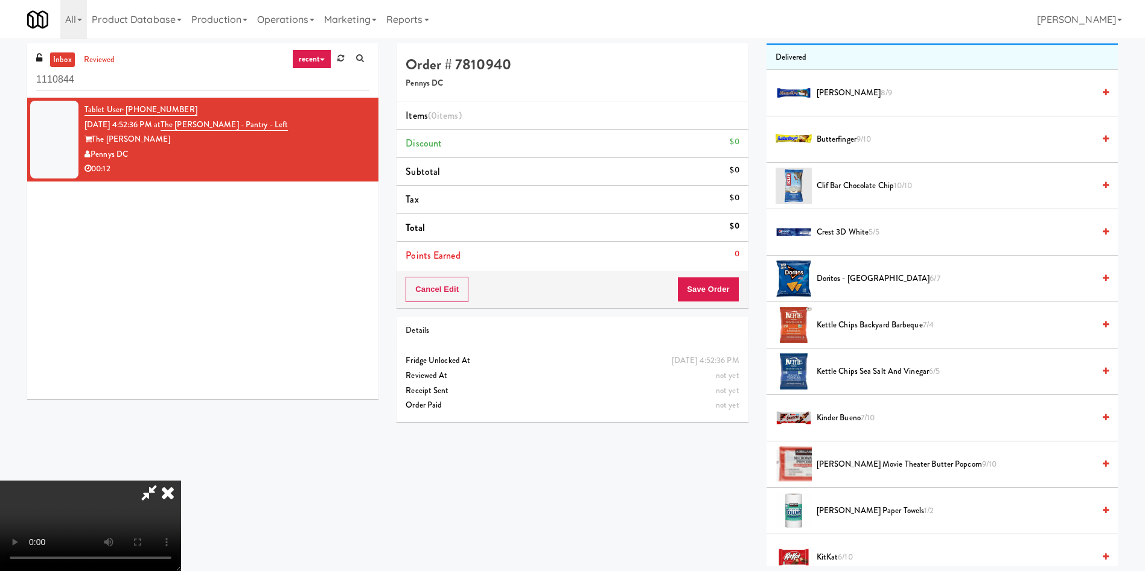
scroll to position [0, 0]
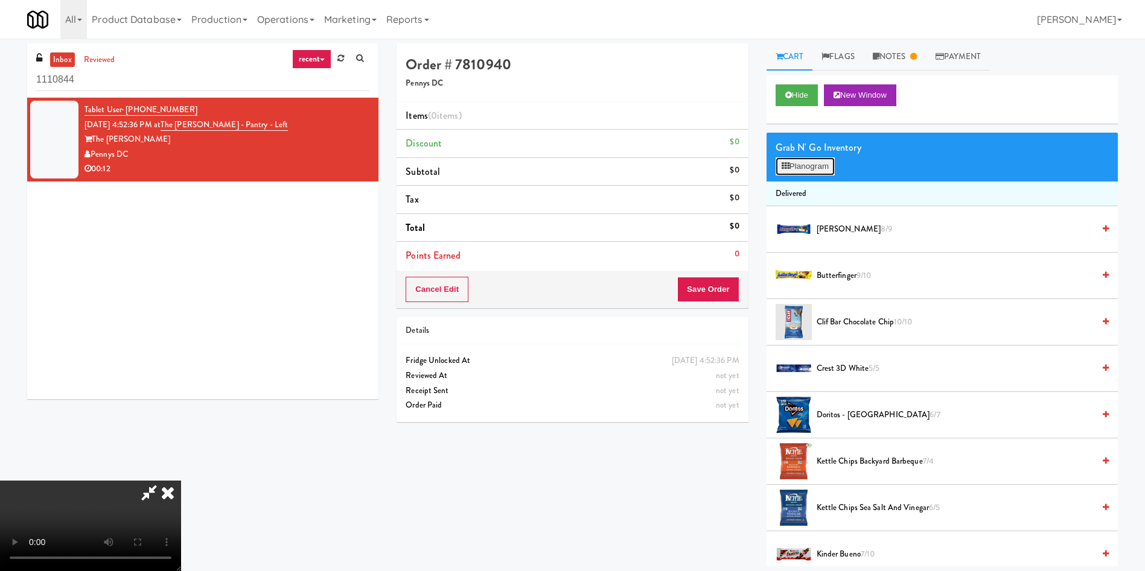
click at [790, 168] on button "Planogram" at bounding box center [804, 166] width 59 height 18
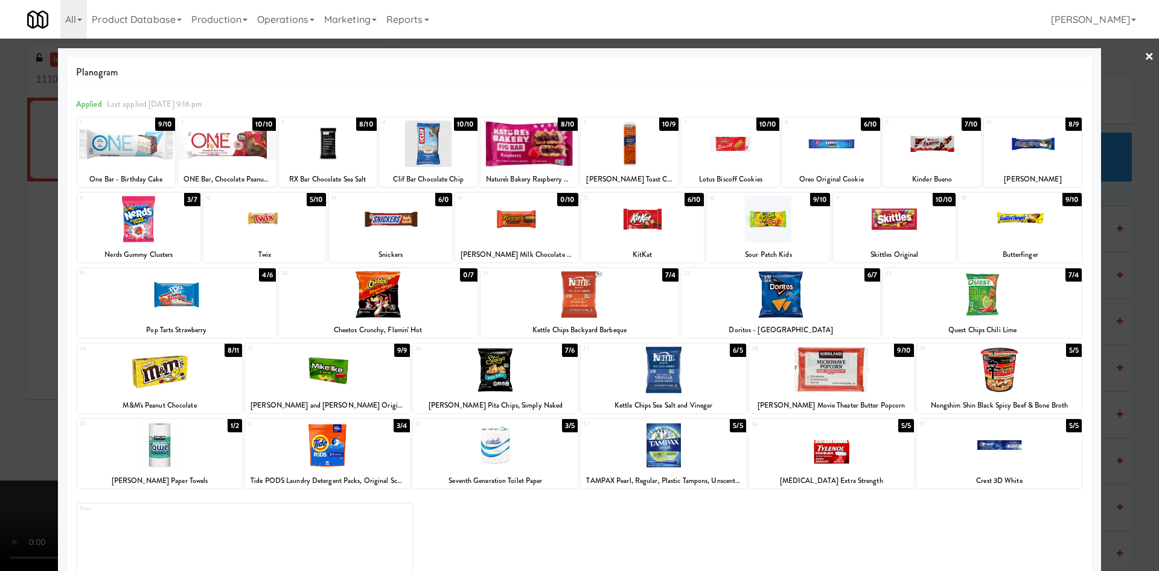
click at [6, 253] on div at bounding box center [579, 285] width 1159 height 571
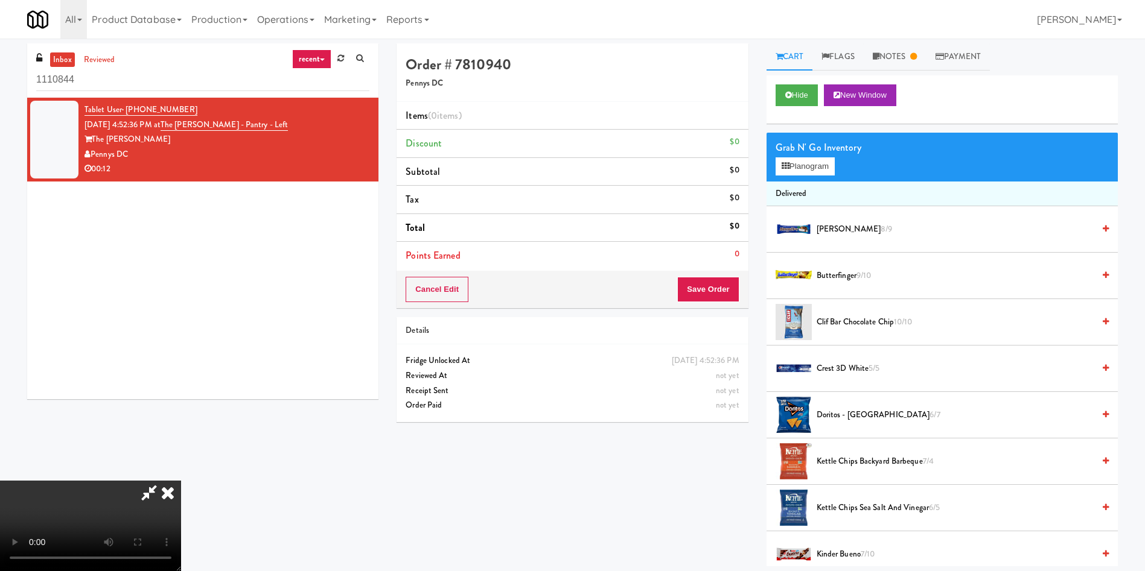
scroll to position [87, 0]
click at [181, 481] on video at bounding box center [90, 526] width 181 height 91
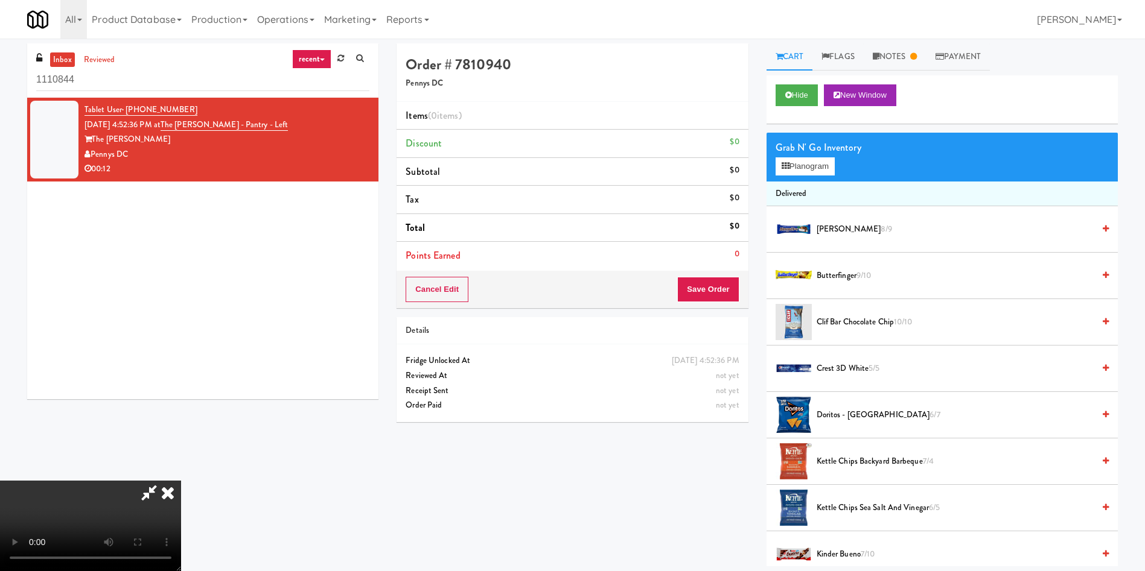
click at [181, 481] on video at bounding box center [90, 526] width 181 height 91
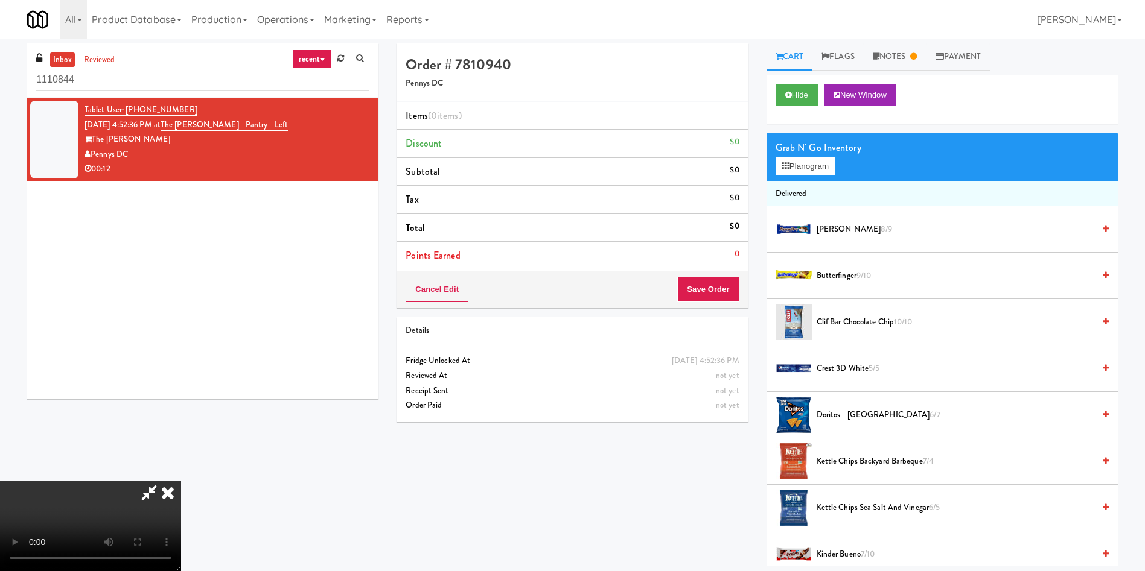
click at [163, 481] on icon at bounding box center [149, 493] width 28 height 24
drag, startPoint x: 297, startPoint y: 117, endPoint x: 268, endPoint y: 125, distance: 30.0
click at [268, 125] on div "Tablet User · (862) 766-8009 [DATE] 4:52:36 PM at [GEOGRAPHIC_DATA][PERSON_NAME…" at bounding box center [226, 140] width 285 height 74
click at [620, 100] on div "Order # 7810940 Pennys DC" at bounding box center [571, 72] width 351 height 59
click at [181, 481] on icon at bounding box center [167, 493] width 27 height 24
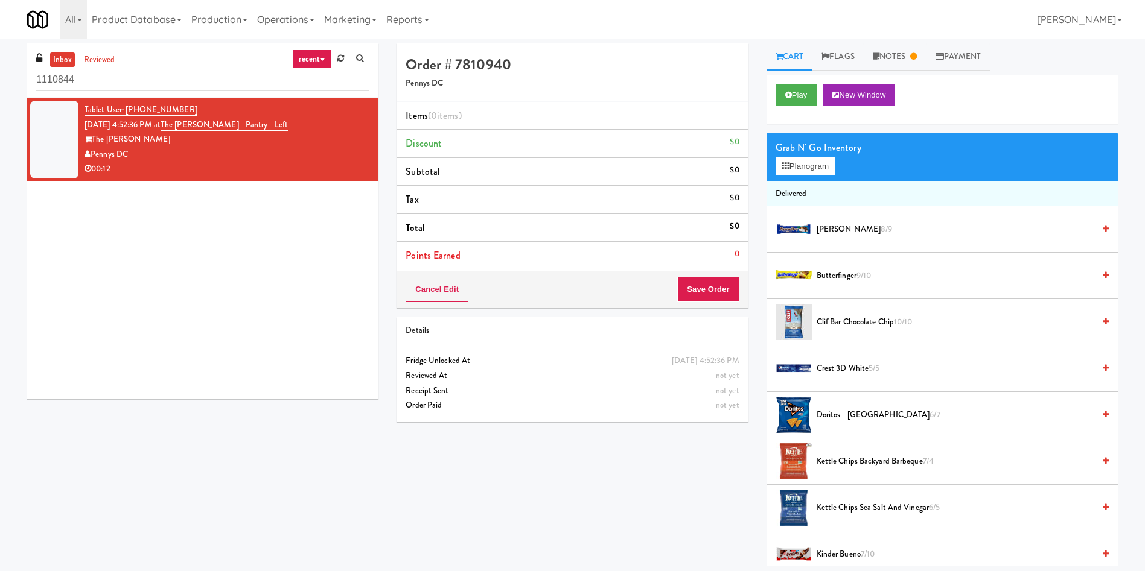
drag, startPoint x: 144, startPoint y: 145, endPoint x: 159, endPoint y: 153, distance: 17.5
click at [159, 153] on div "Tablet User · (862) 766-8009 [DATE] 4:52:36 PM at [GEOGRAPHIC_DATA][PERSON_NAME…" at bounding box center [226, 140] width 285 height 74
copy div "Pennys DC"
click at [291, 132] on div "The [PERSON_NAME]" at bounding box center [226, 139] width 285 height 15
drag, startPoint x: 291, startPoint y: 123, endPoint x: 180, endPoint y: 126, distance: 111.7
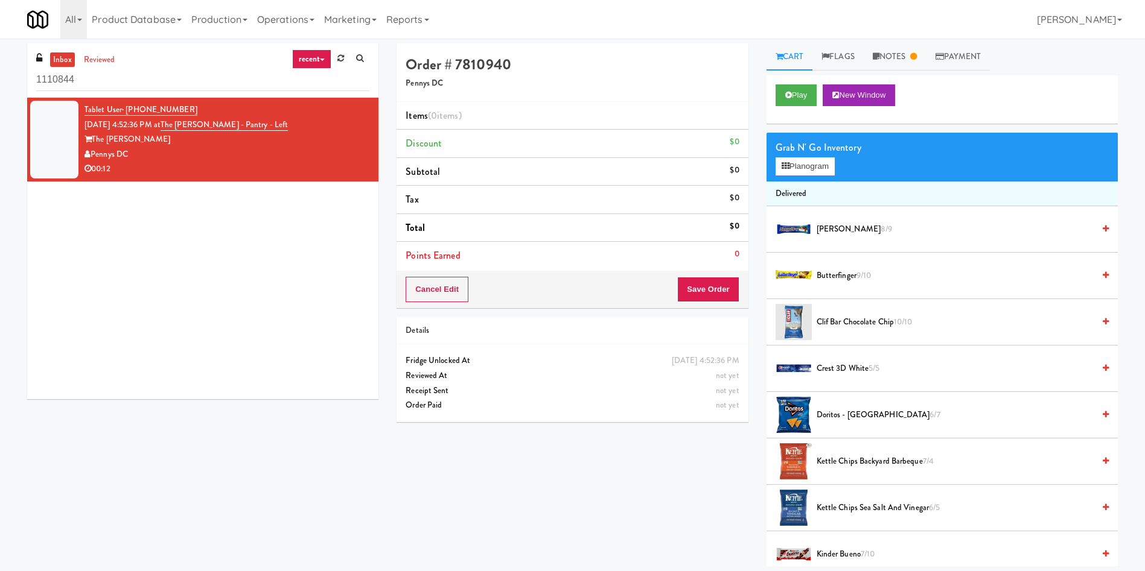
click at [180, 126] on div "Tablet User · (862) 766-8009 [DATE] 4:52:36 PM at [GEOGRAPHIC_DATA][PERSON_NAME…" at bounding box center [226, 140] width 285 height 74
copy span "The [PERSON_NAME] - Pantry - Left"
